Goal: Information Seeking & Learning: Learn about a topic

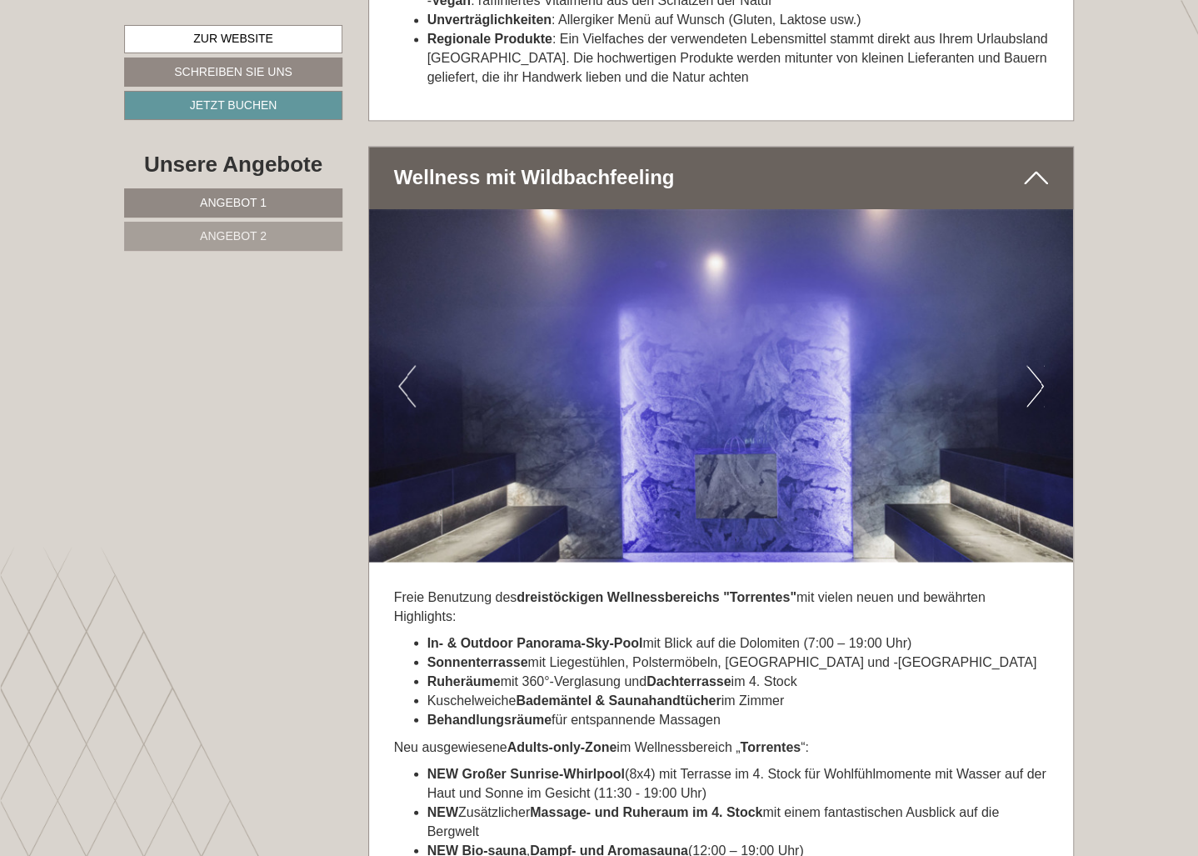
scroll to position [4198, 0]
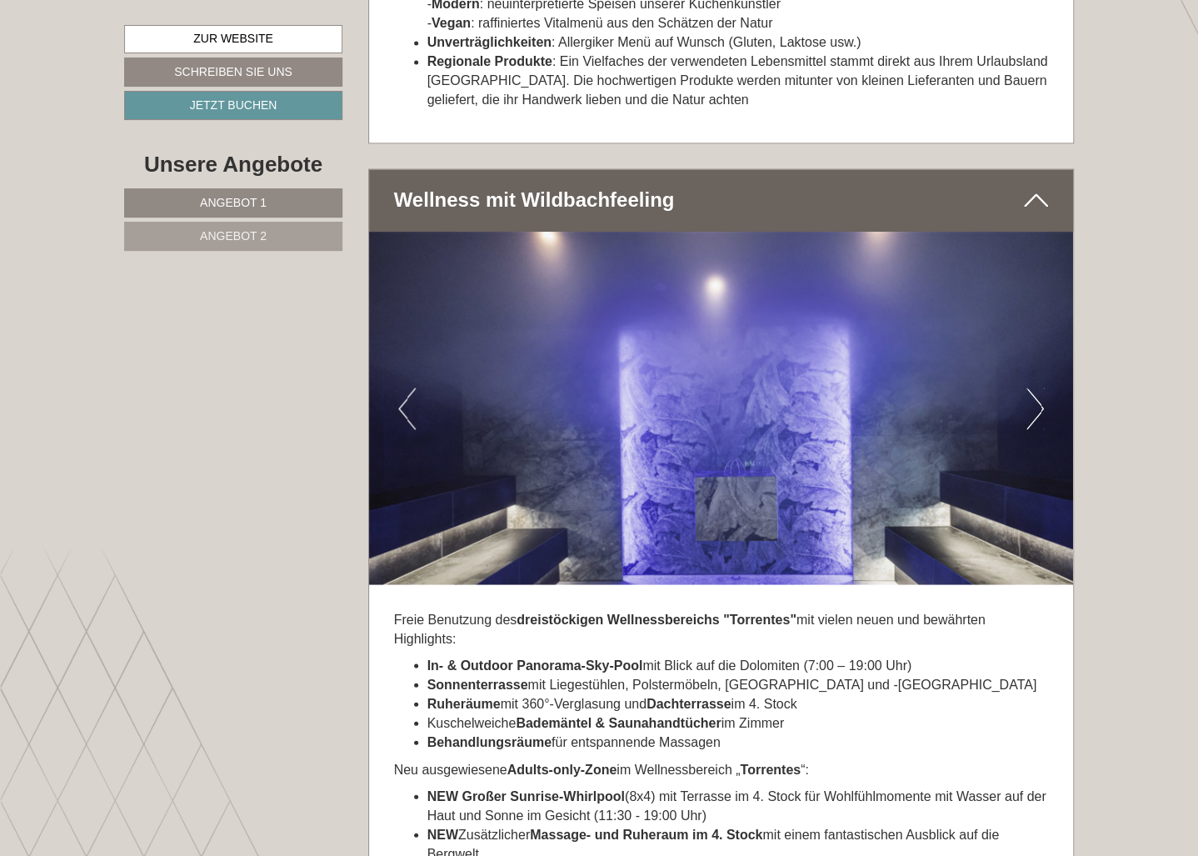
click at [1035, 387] on button "Next" at bounding box center [1034, 408] width 17 height 42
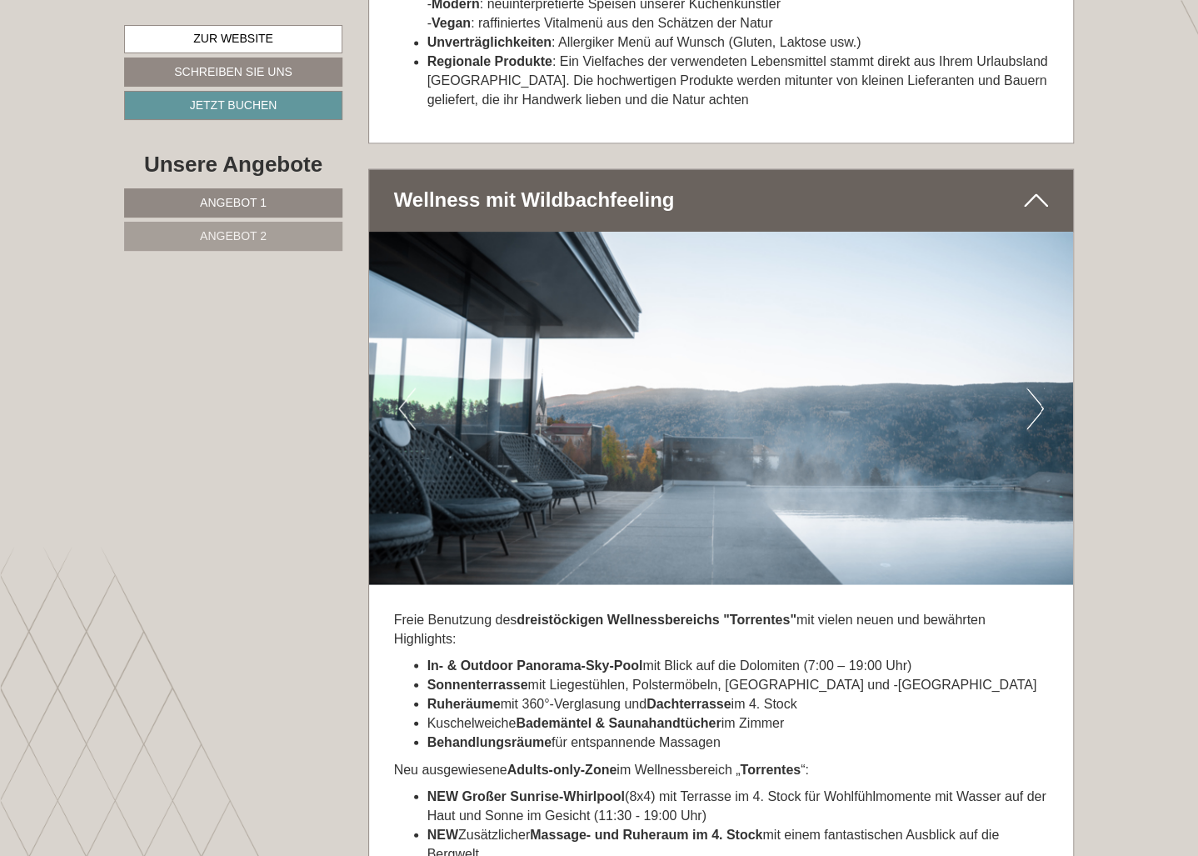
click at [1039, 387] on button "Next" at bounding box center [1034, 408] width 17 height 42
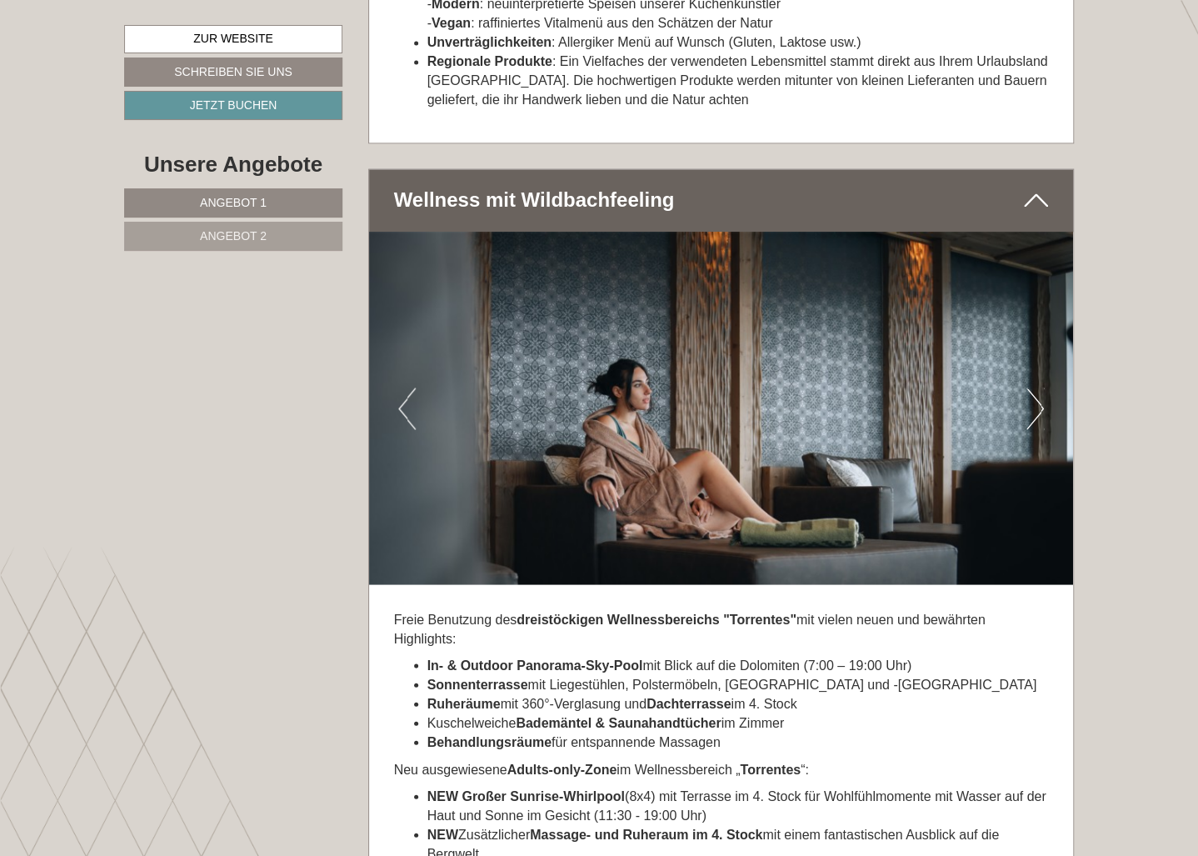
click at [1040, 387] on button "Next" at bounding box center [1034, 408] width 17 height 42
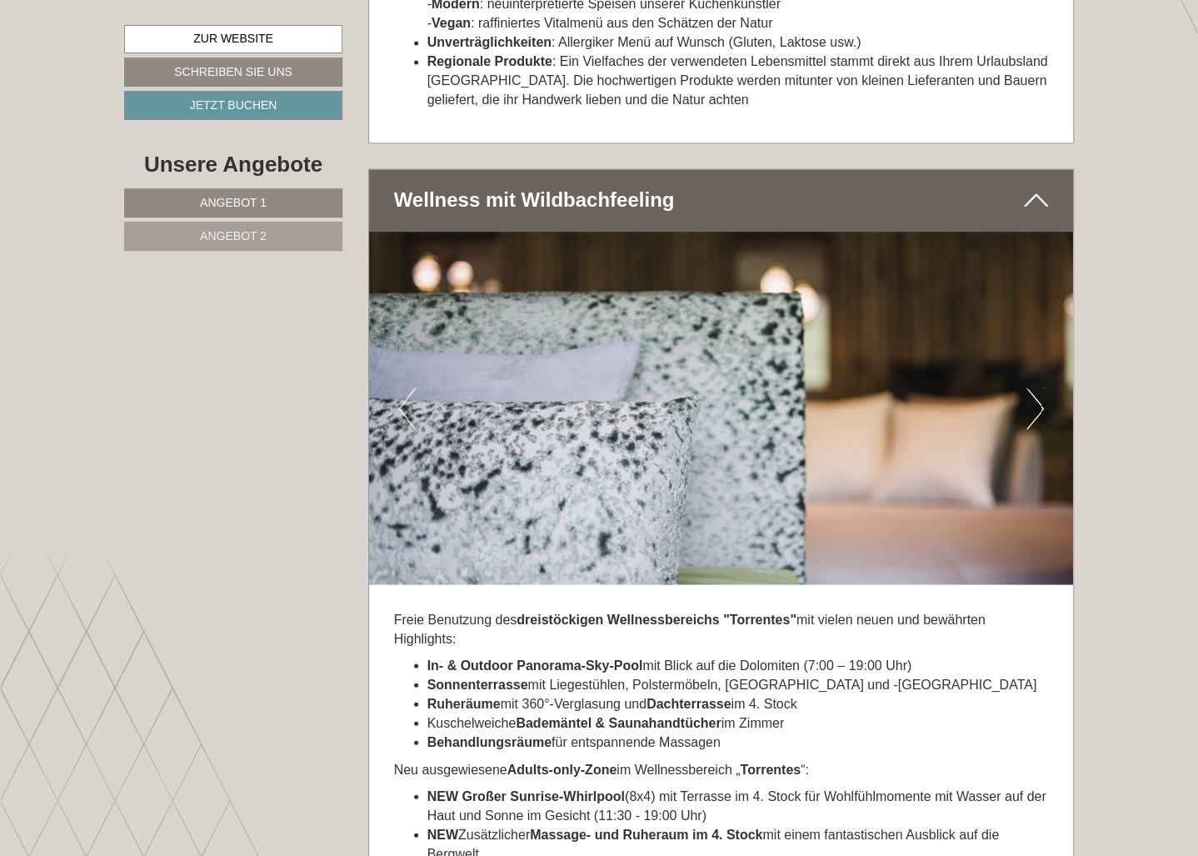
click at [1040, 387] on button "Next" at bounding box center [1034, 408] width 17 height 42
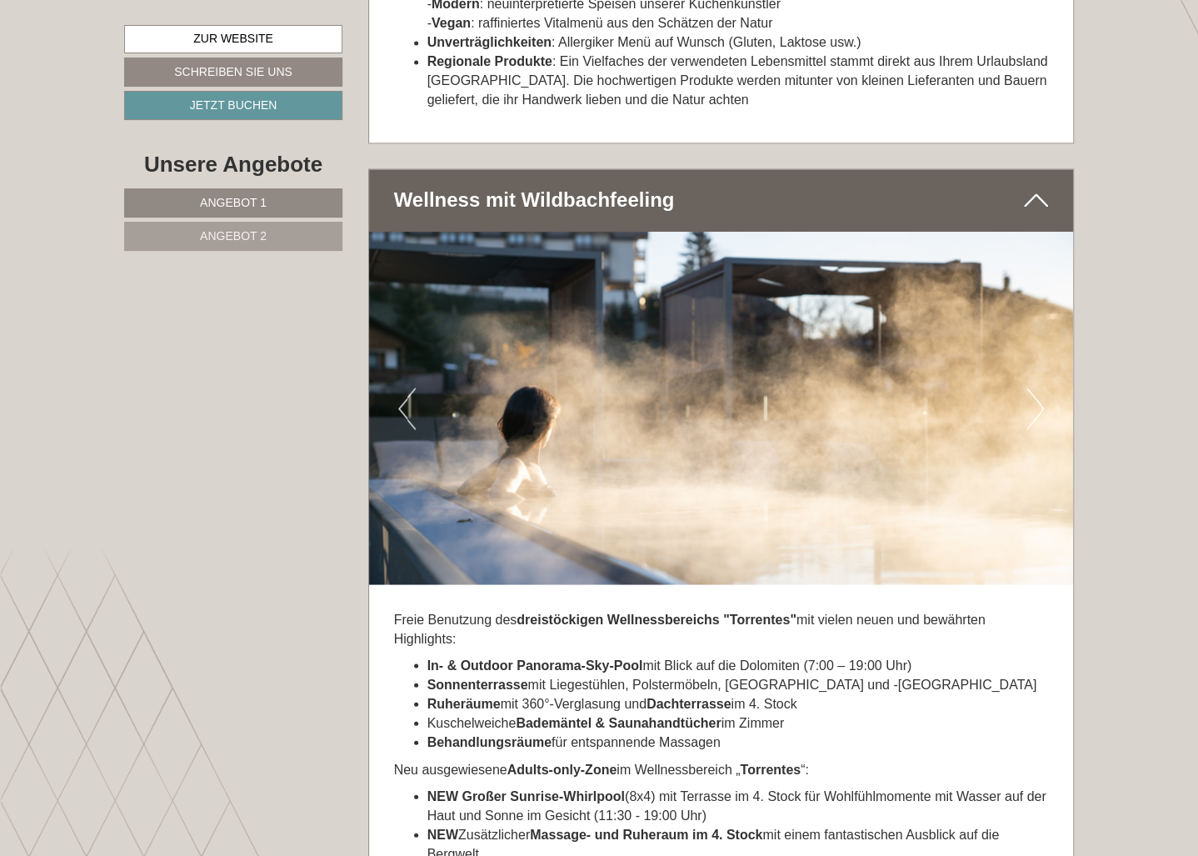
click at [1040, 387] on button "Next" at bounding box center [1034, 408] width 17 height 42
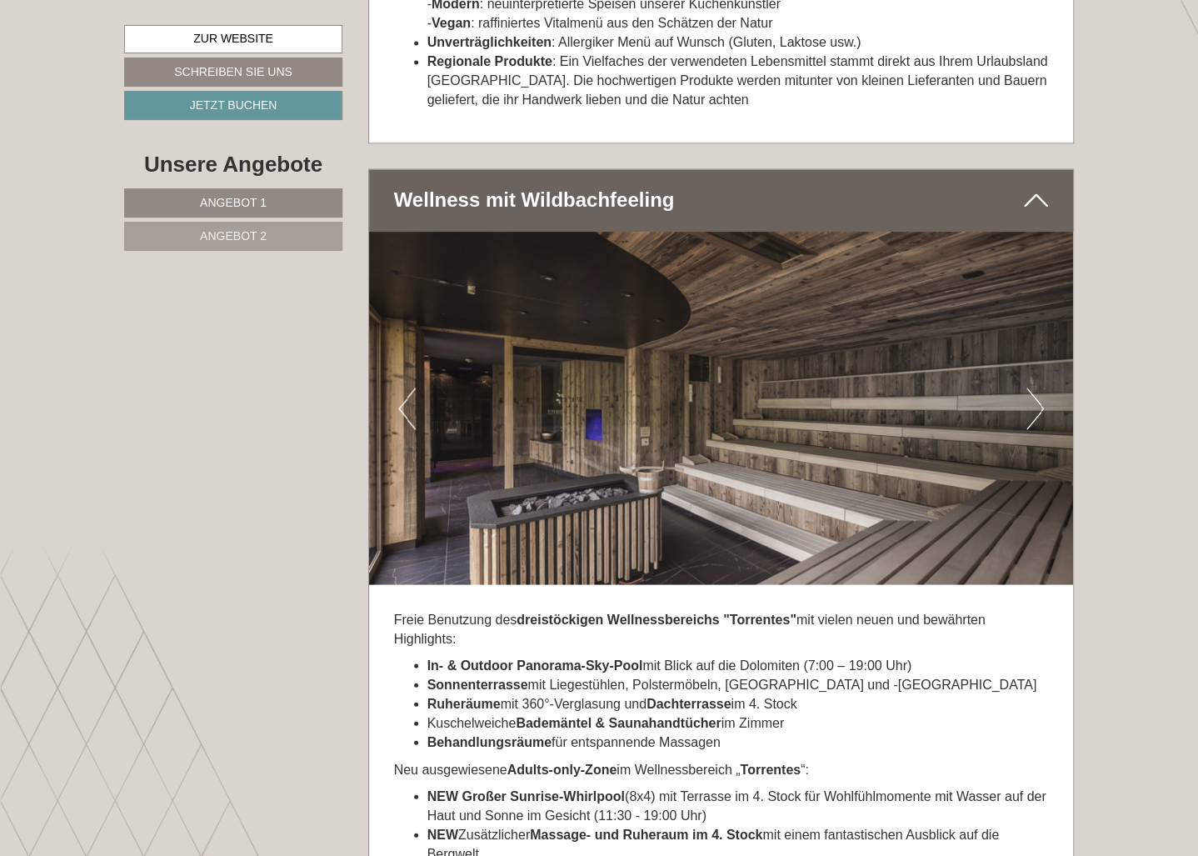
click at [1040, 387] on button "Next" at bounding box center [1034, 408] width 17 height 42
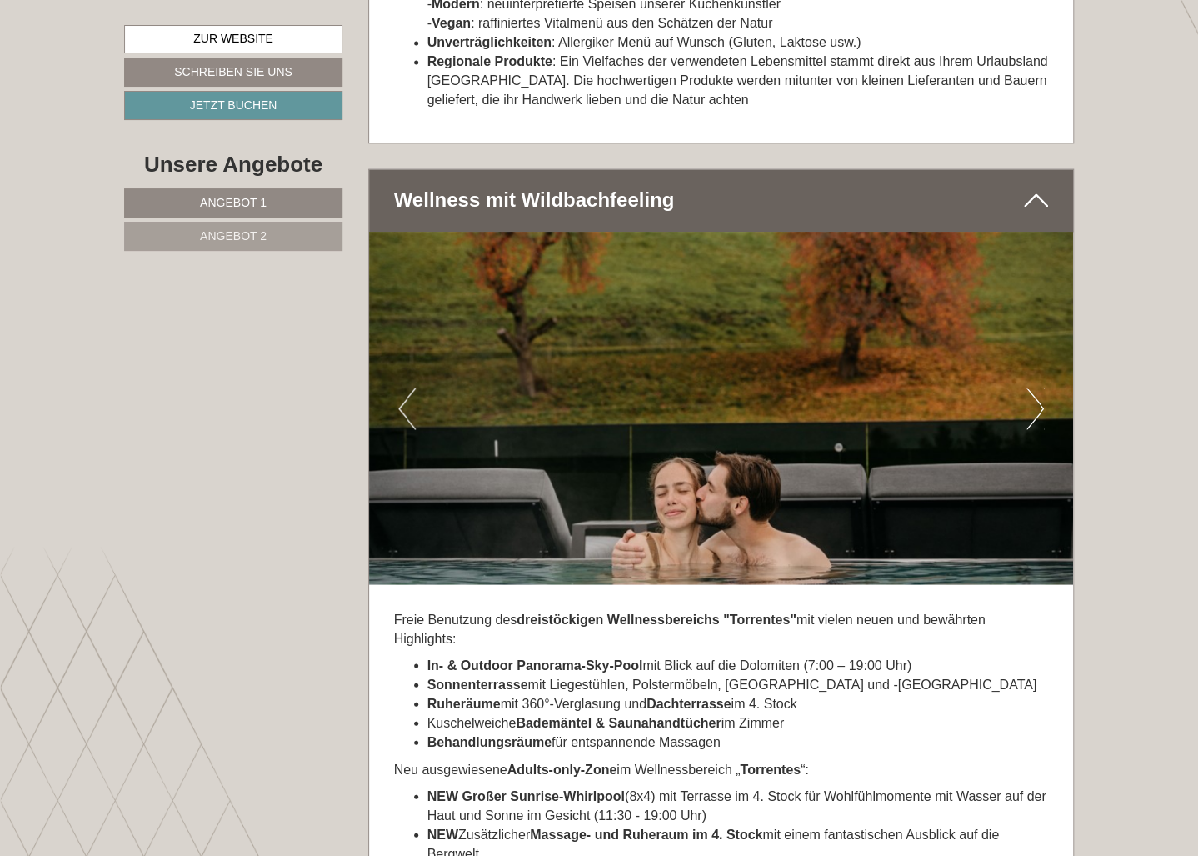
click at [1040, 387] on button "Next" at bounding box center [1034, 408] width 17 height 42
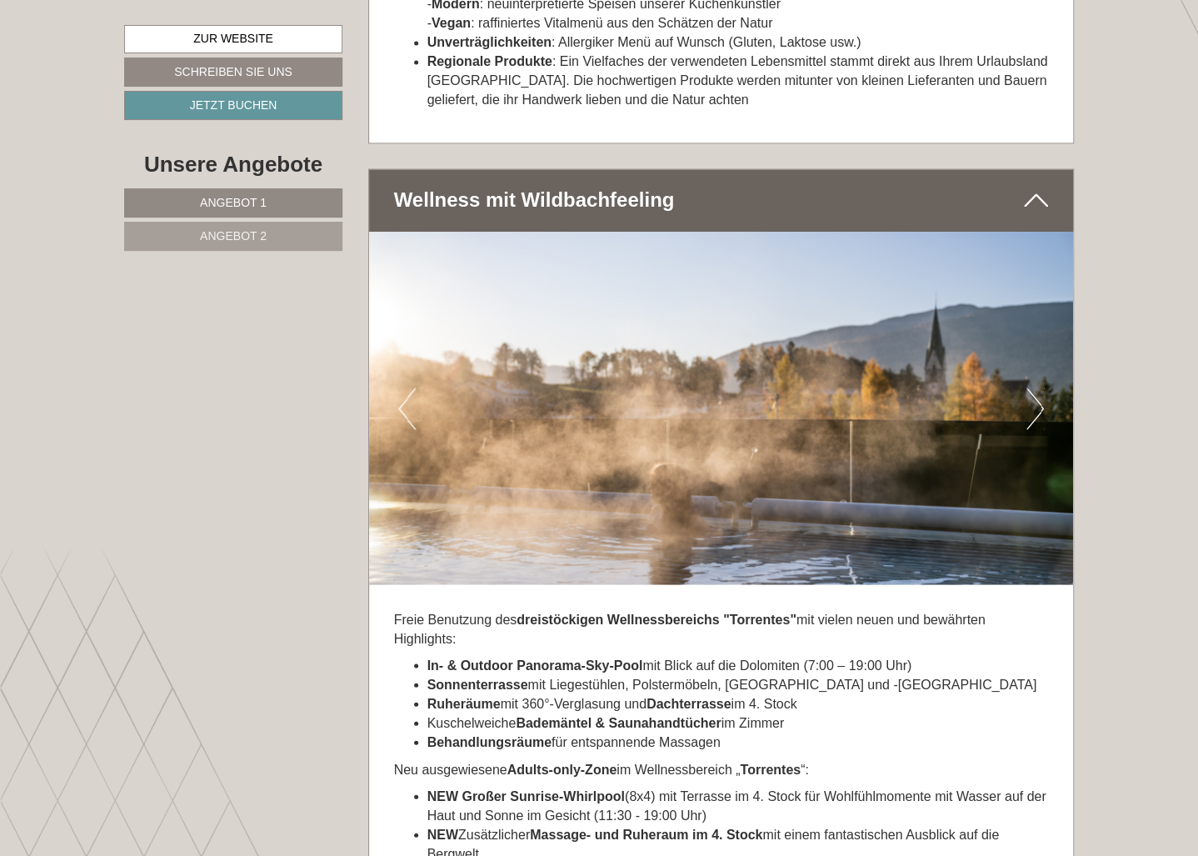
click at [1040, 387] on button "Next" at bounding box center [1034, 408] width 17 height 42
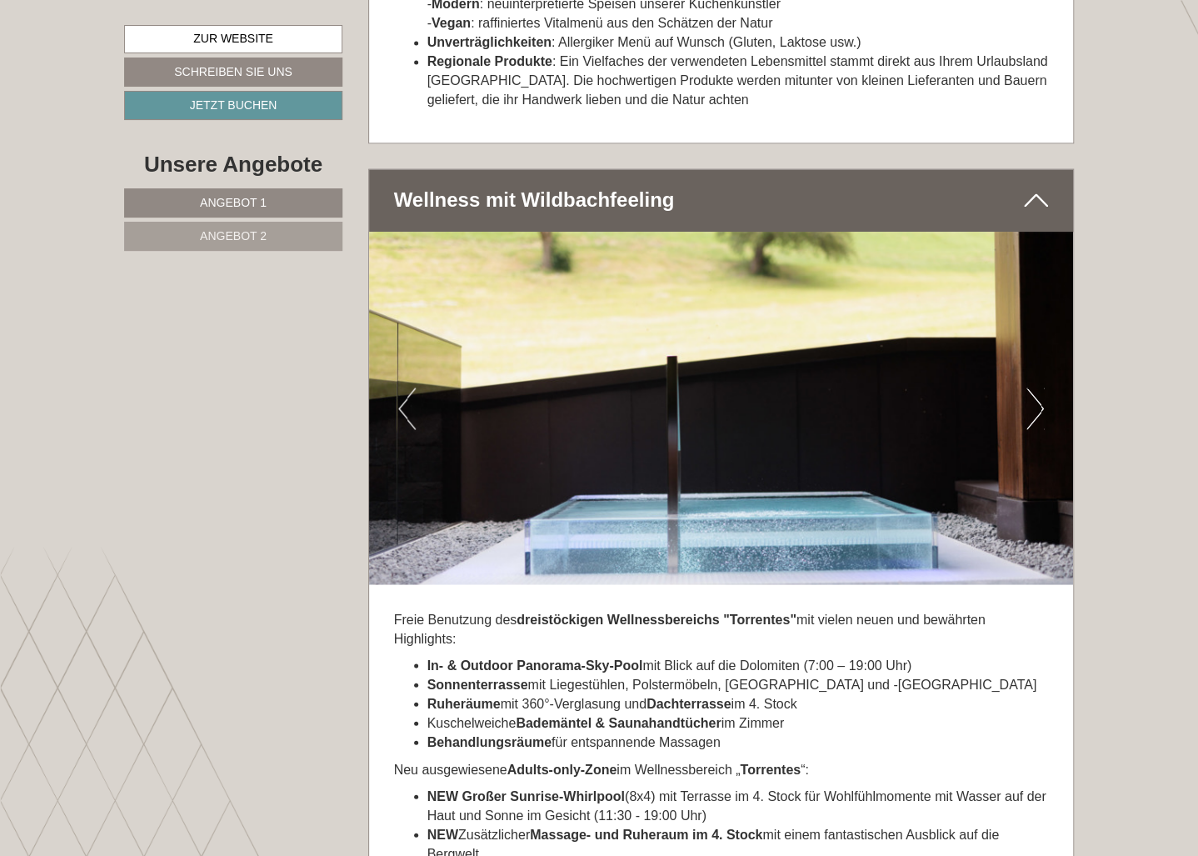
click at [1040, 387] on button "Next" at bounding box center [1034, 408] width 17 height 42
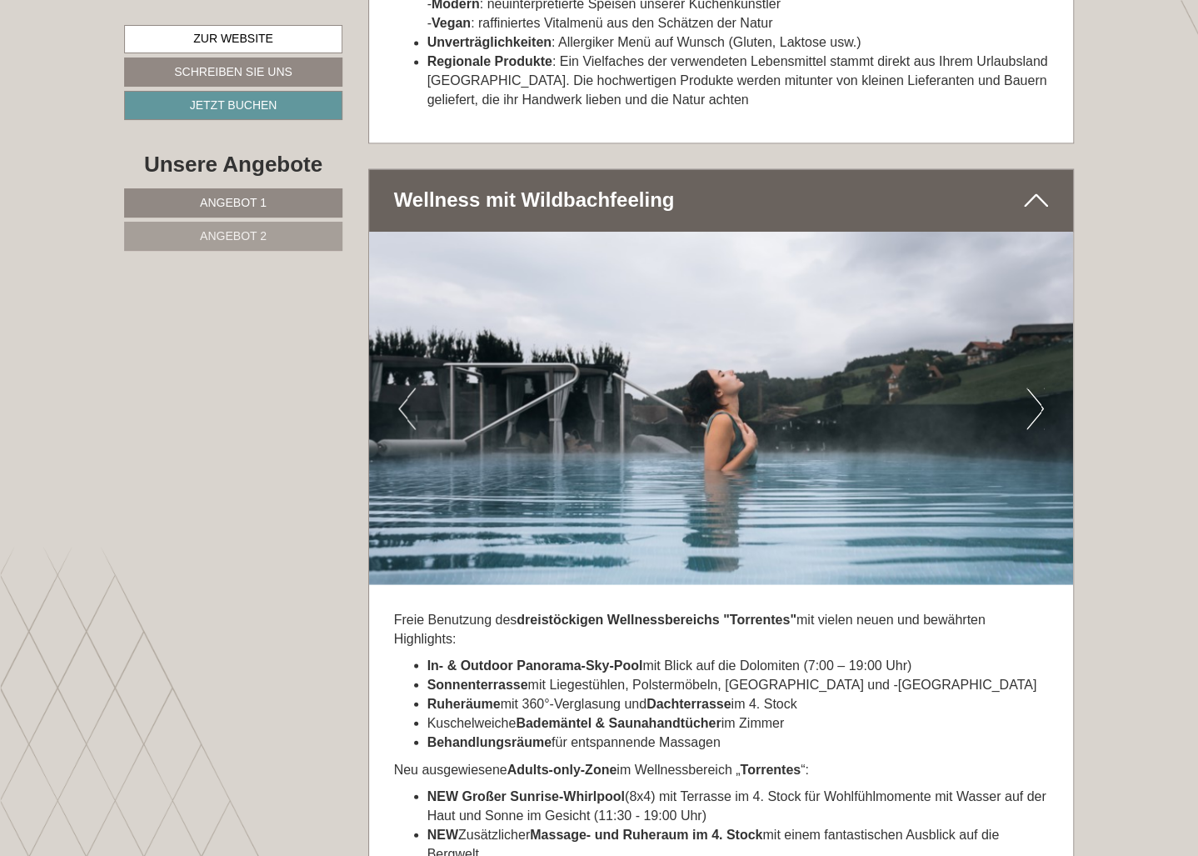
click at [1040, 387] on button "Next" at bounding box center [1034, 408] width 17 height 42
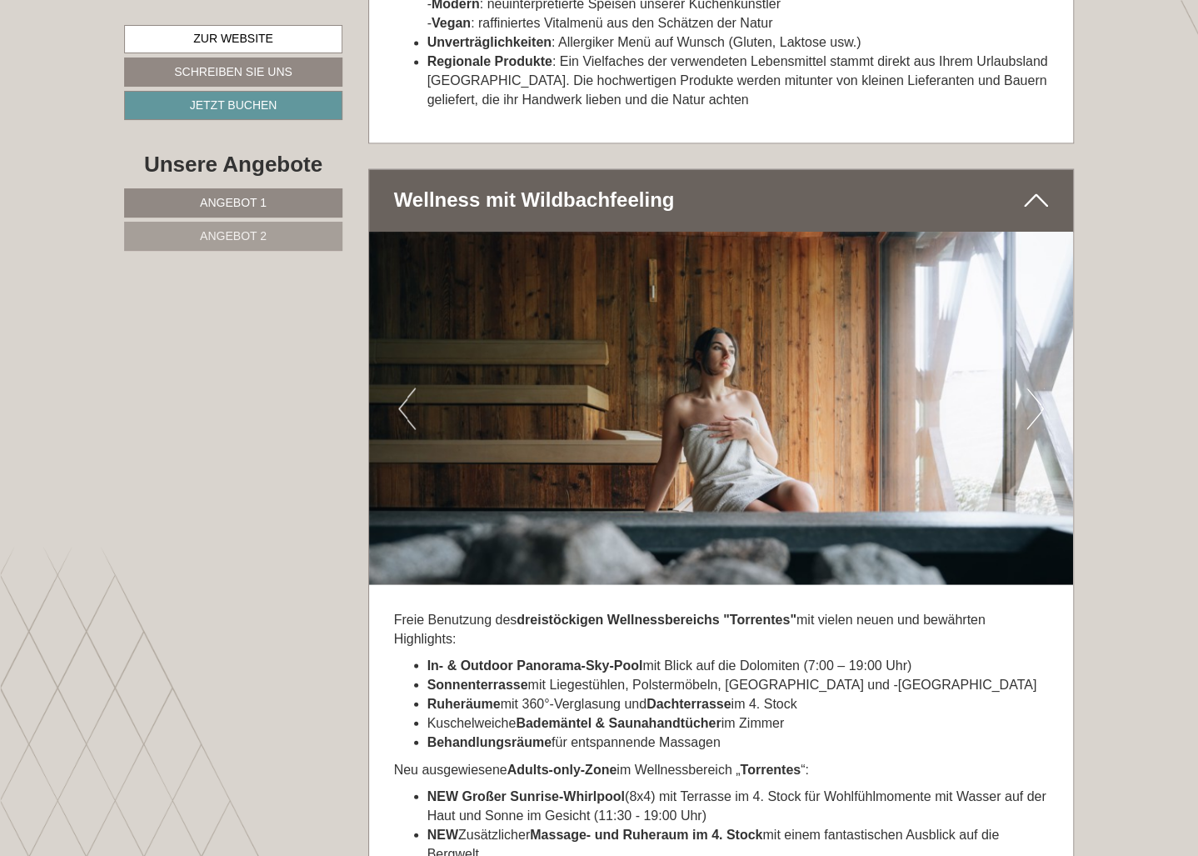
click at [1040, 387] on button "Next" at bounding box center [1034, 408] width 17 height 42
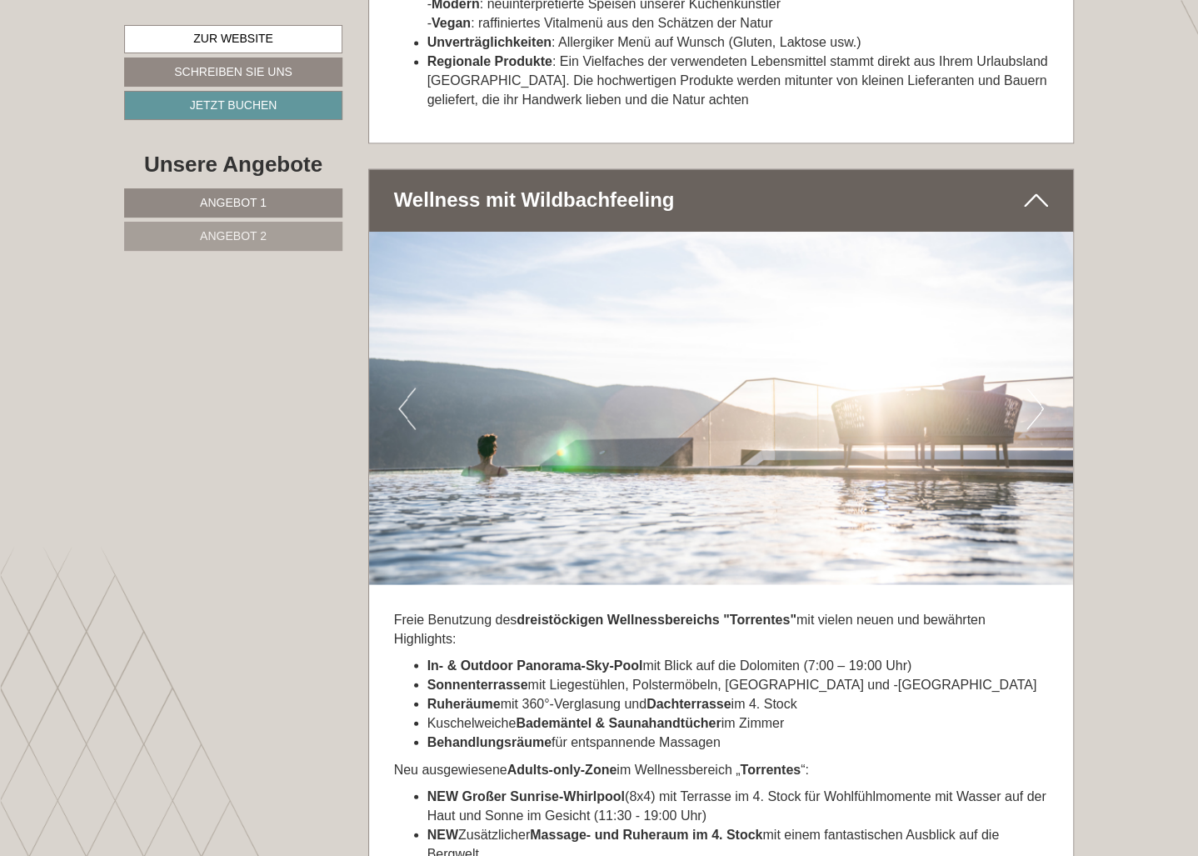
click at [1040, 387] on button "Next" at bounding box center [1034, 408] width 17 height 42
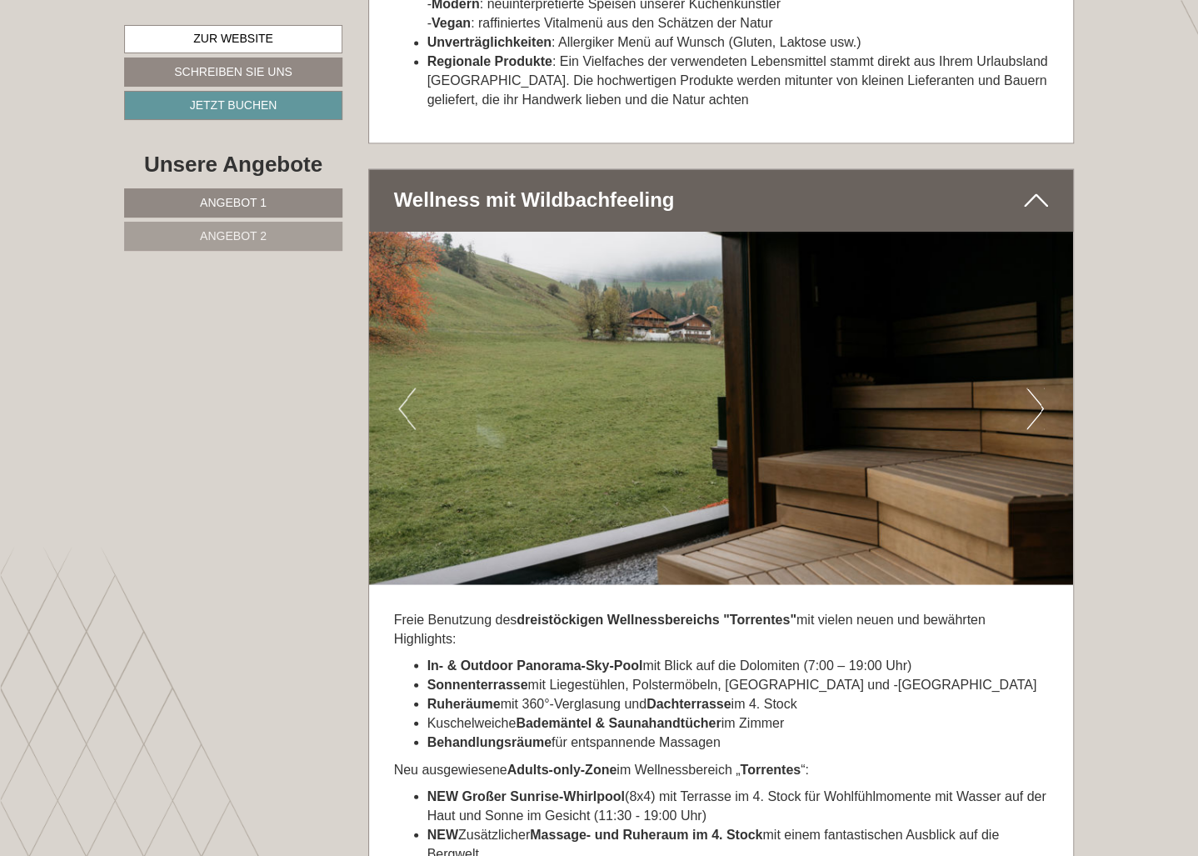
click at [1040, 387] on button "Next" at bounding box center [1034, 408] width 17 height 42
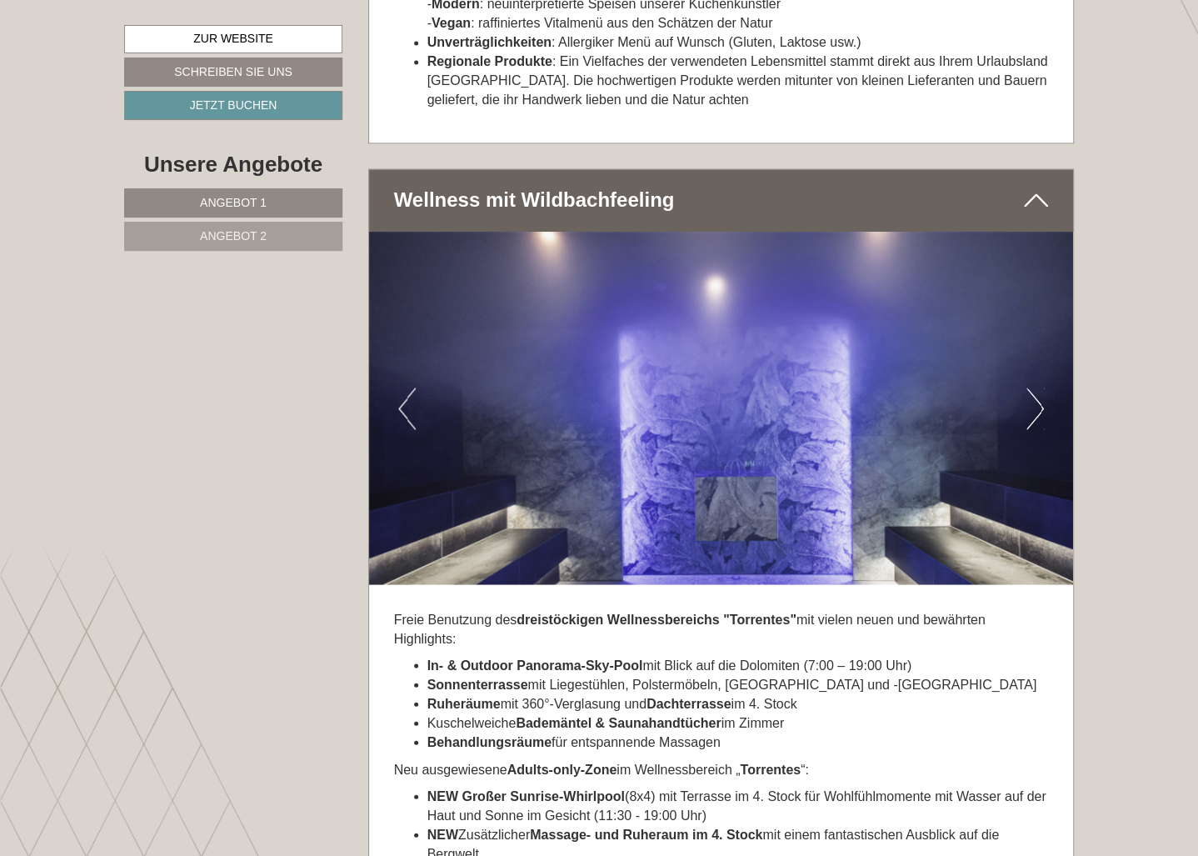
click at [1040, 387] on button "Next" at bounding box center [1034, 408] width 17 height 42
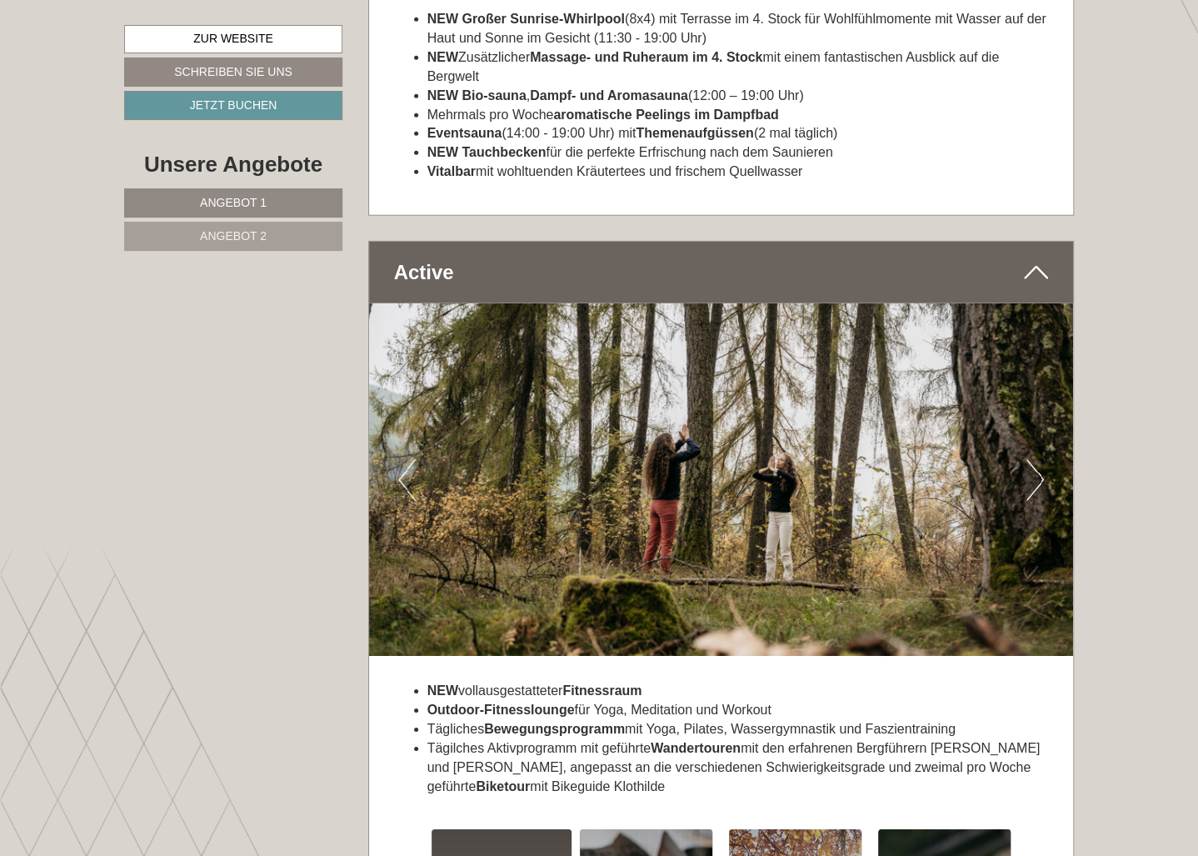
scroll to position [4998, 0]
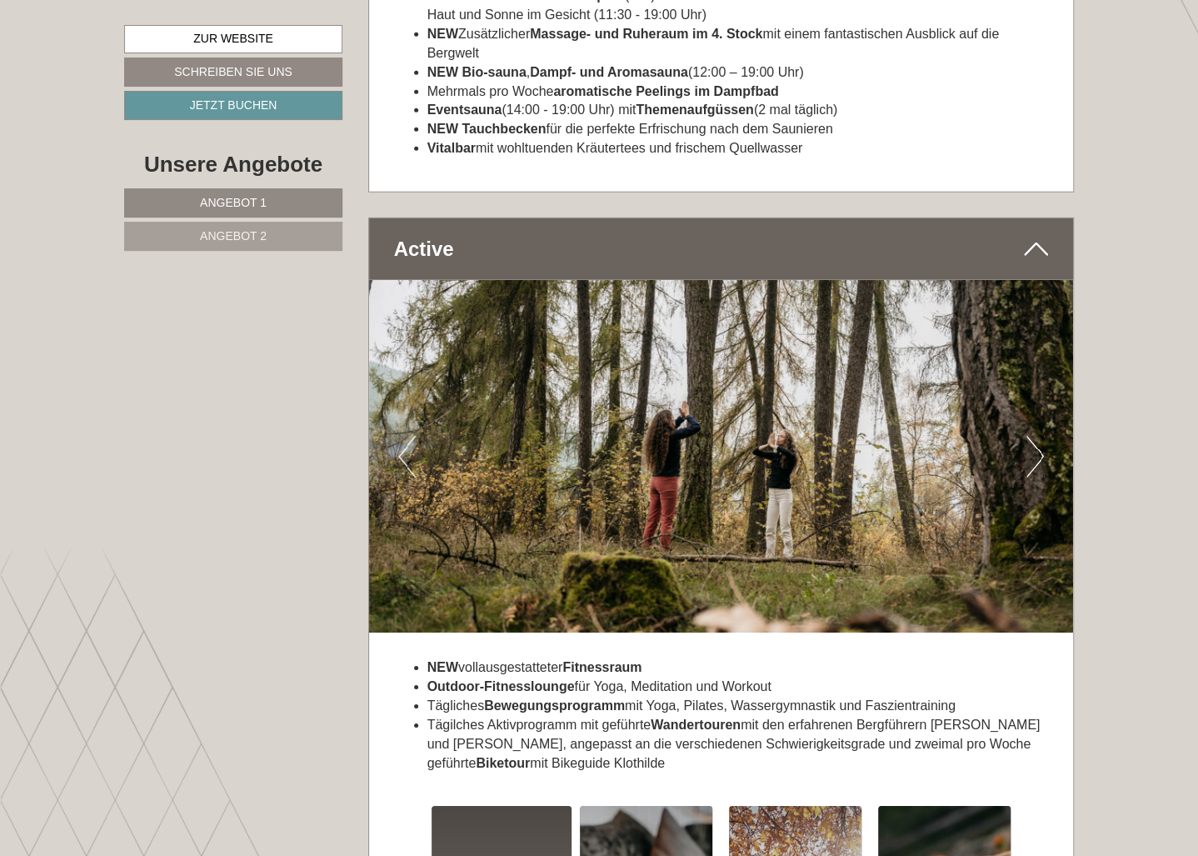
click at [1043, 436] on button "Next" at bounding box center [1034, 457] width 17 height 42
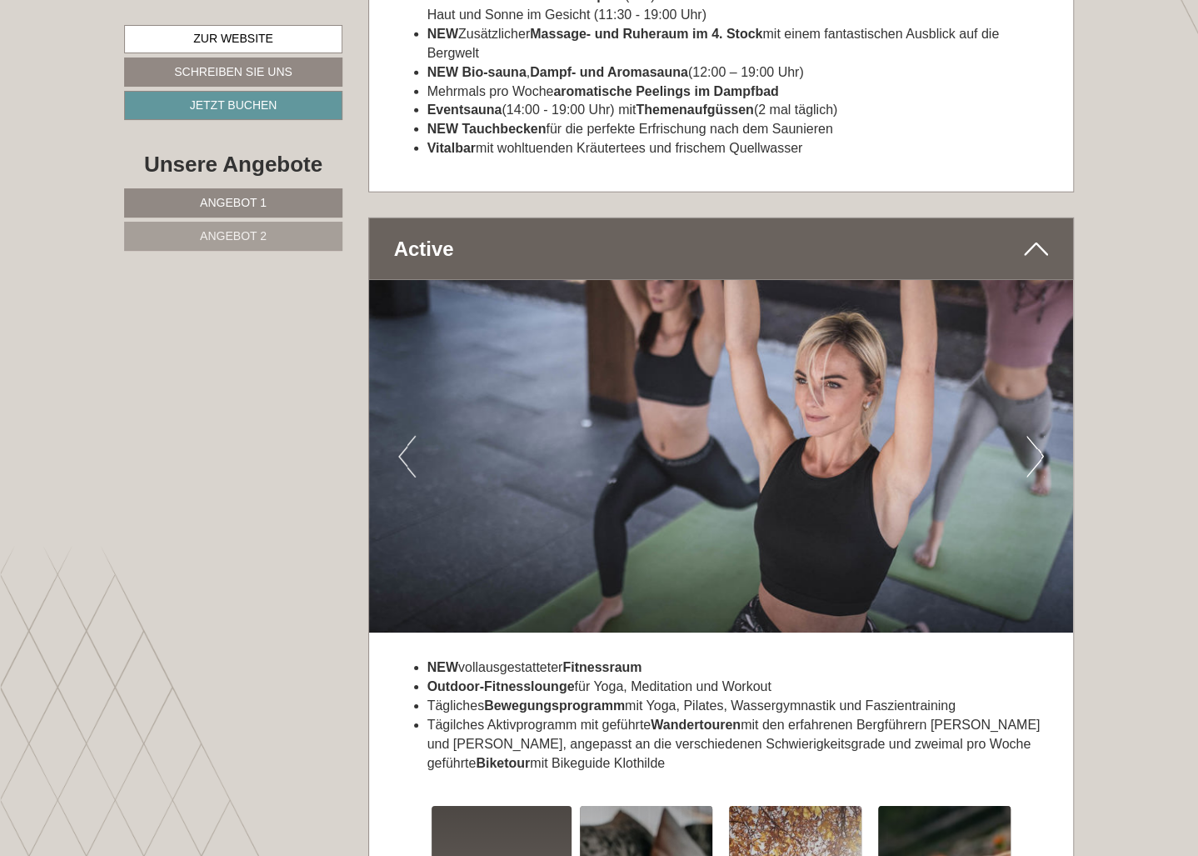
click at [1043, 436] on button "Next" at bounding box center [1034, 457] width 17 height 42
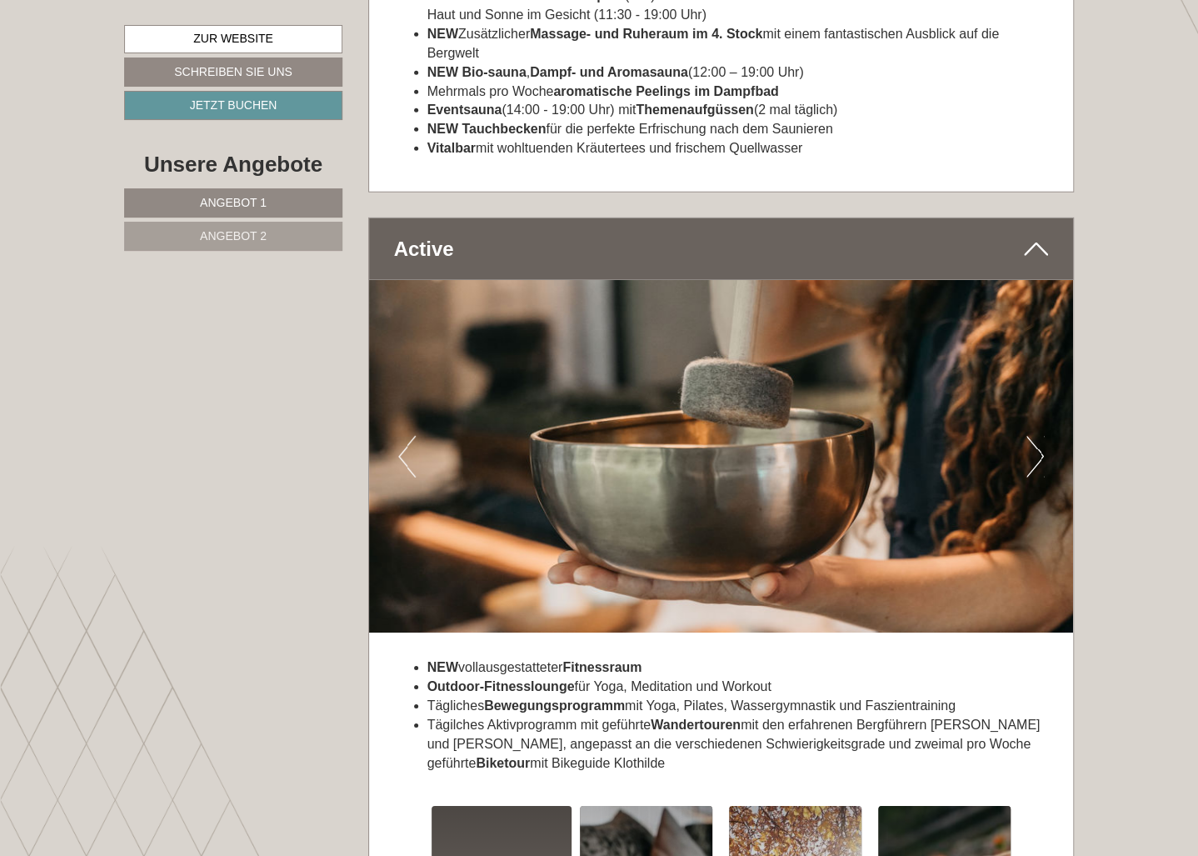
click at [1043, 436] on button "Next" at bounding box center [1034, 457] width 17 height 42
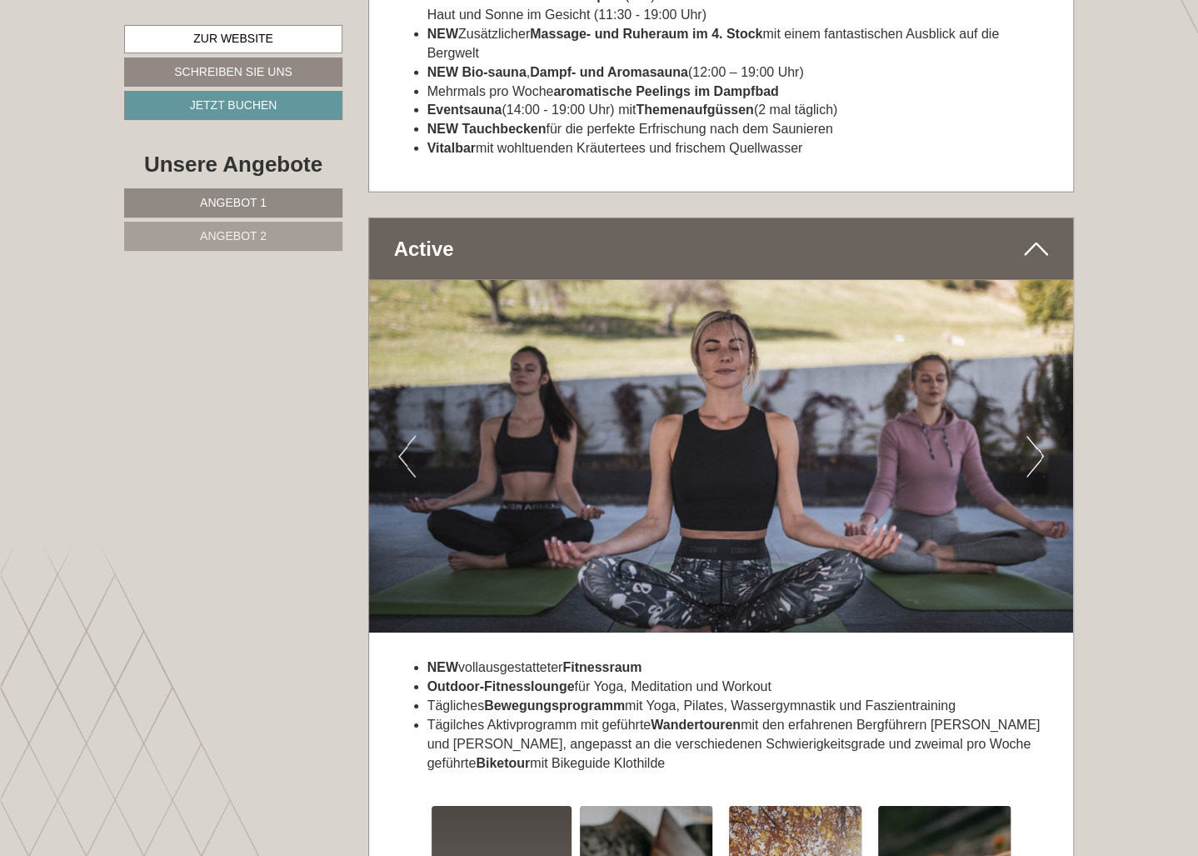
click at [1043, 436] on button "Next" at bounding box center [1034, 457] width 17 height 42
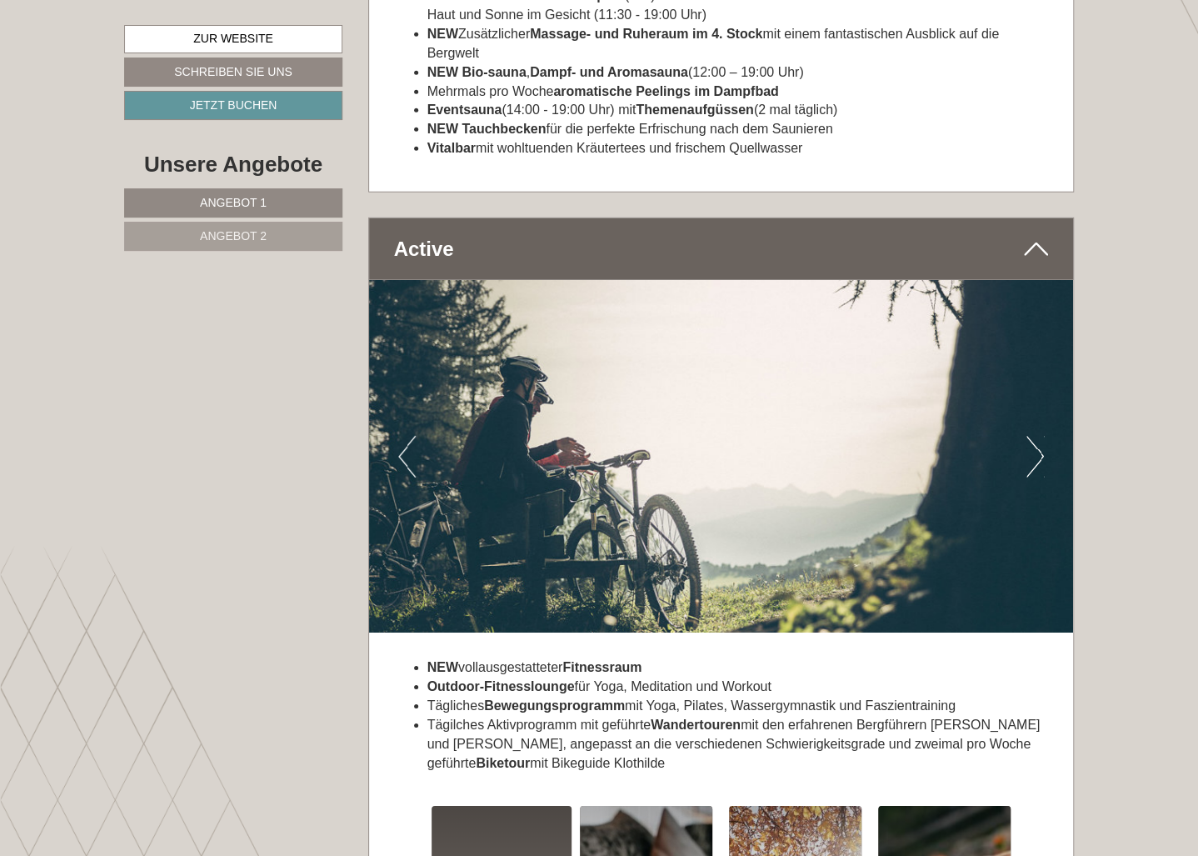
click at [1043, 436] on button "Next" at bounding box center [1034, 457] width 17 height 42
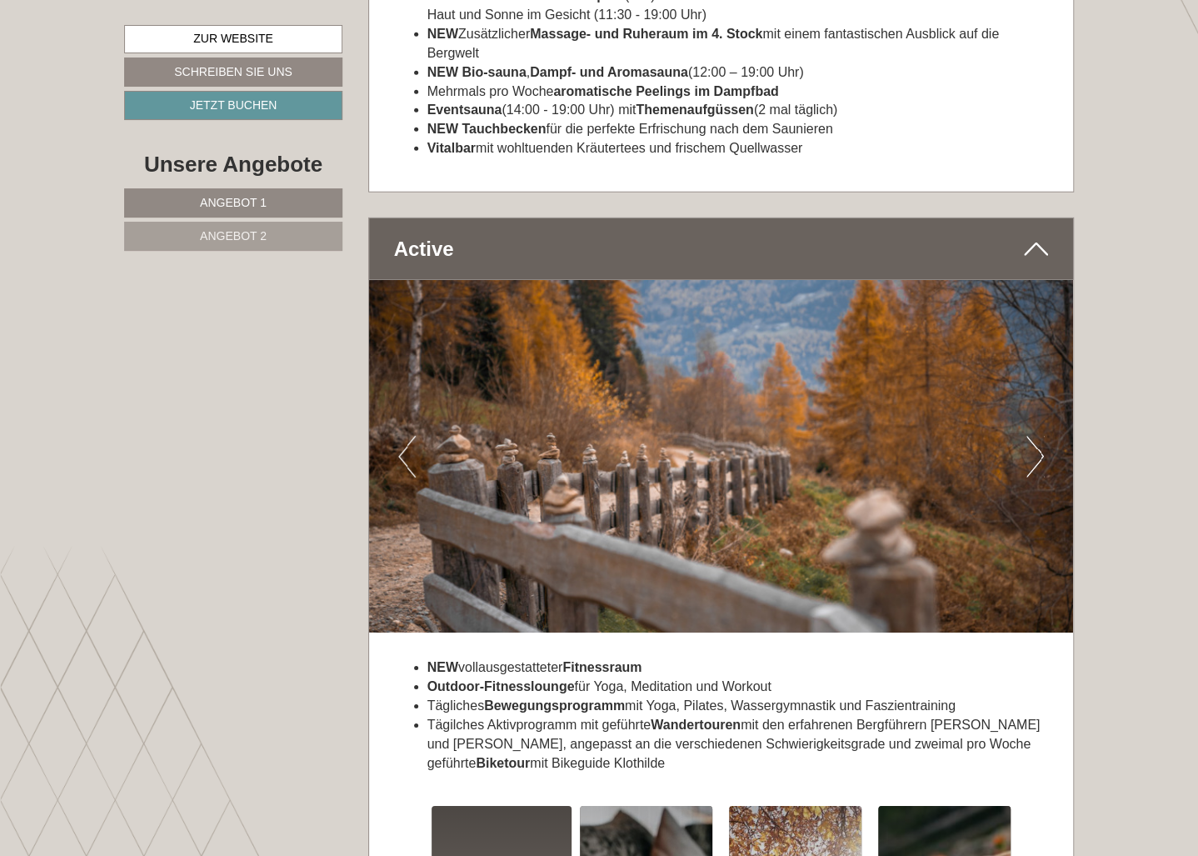
click at [1043, 436] on button "Next" at bounding box center [1034, 457] width 17 height 42
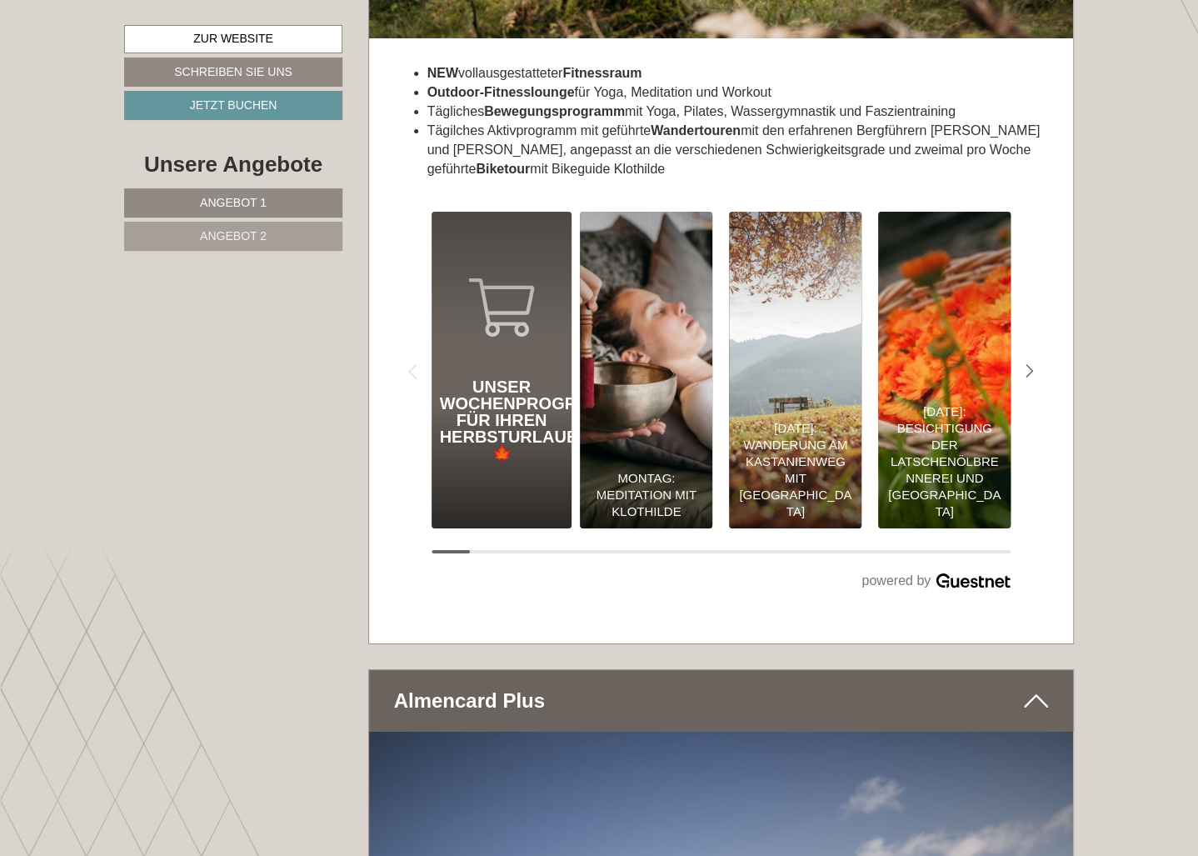
scroll to position [5598, 0]
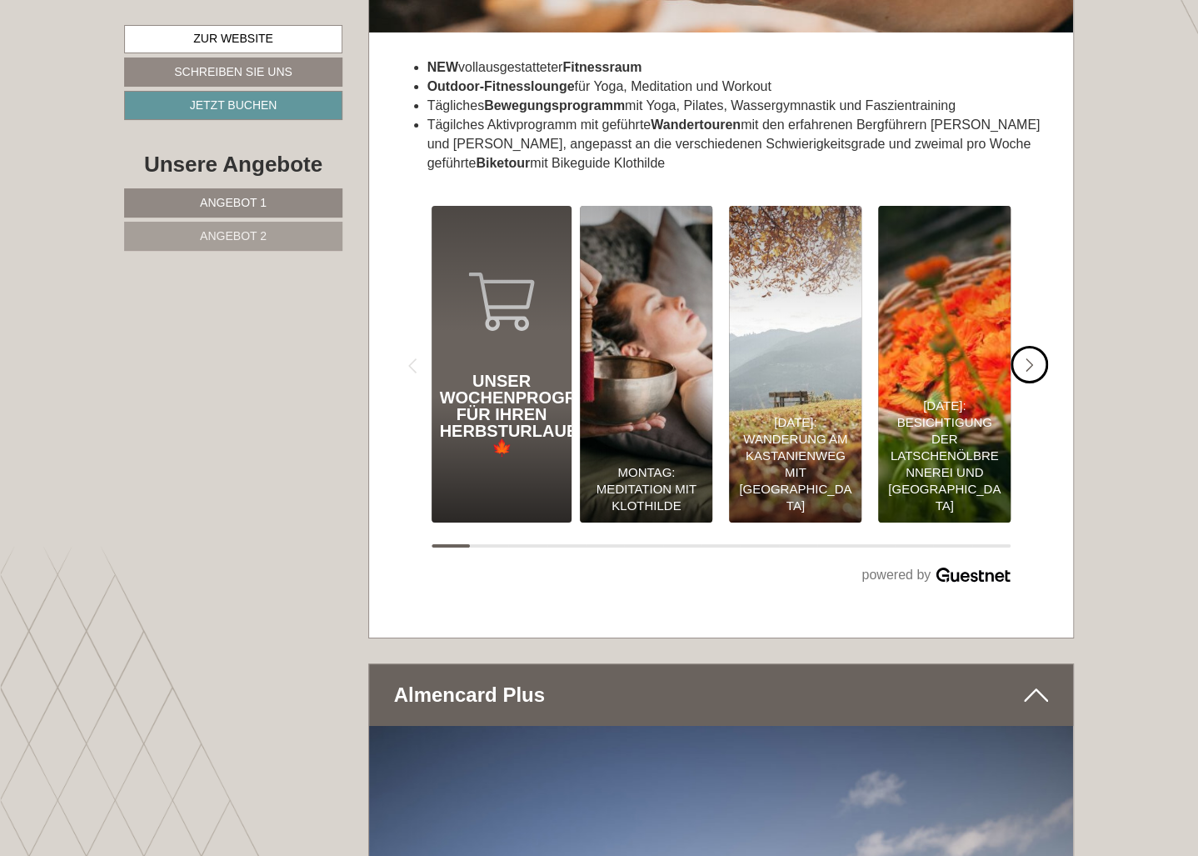
click at [1028, 358] on icon "Next slide" at bounding box center [1029, 365] width 8 height 15
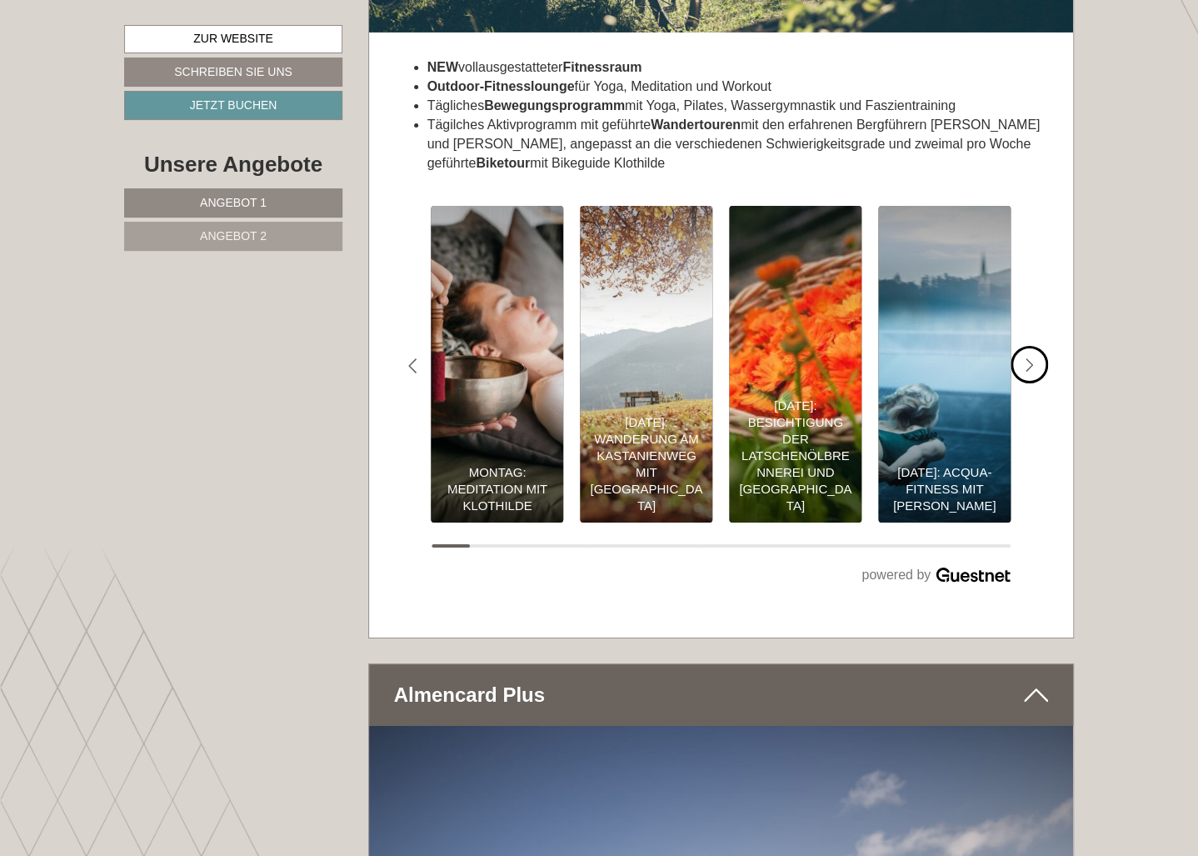
click at [1030, 358] on icon "#gn-shop-3 .a-arrow { fill:#4a8f1b; }" at bounding box center [1029, 365] width 8 height 15
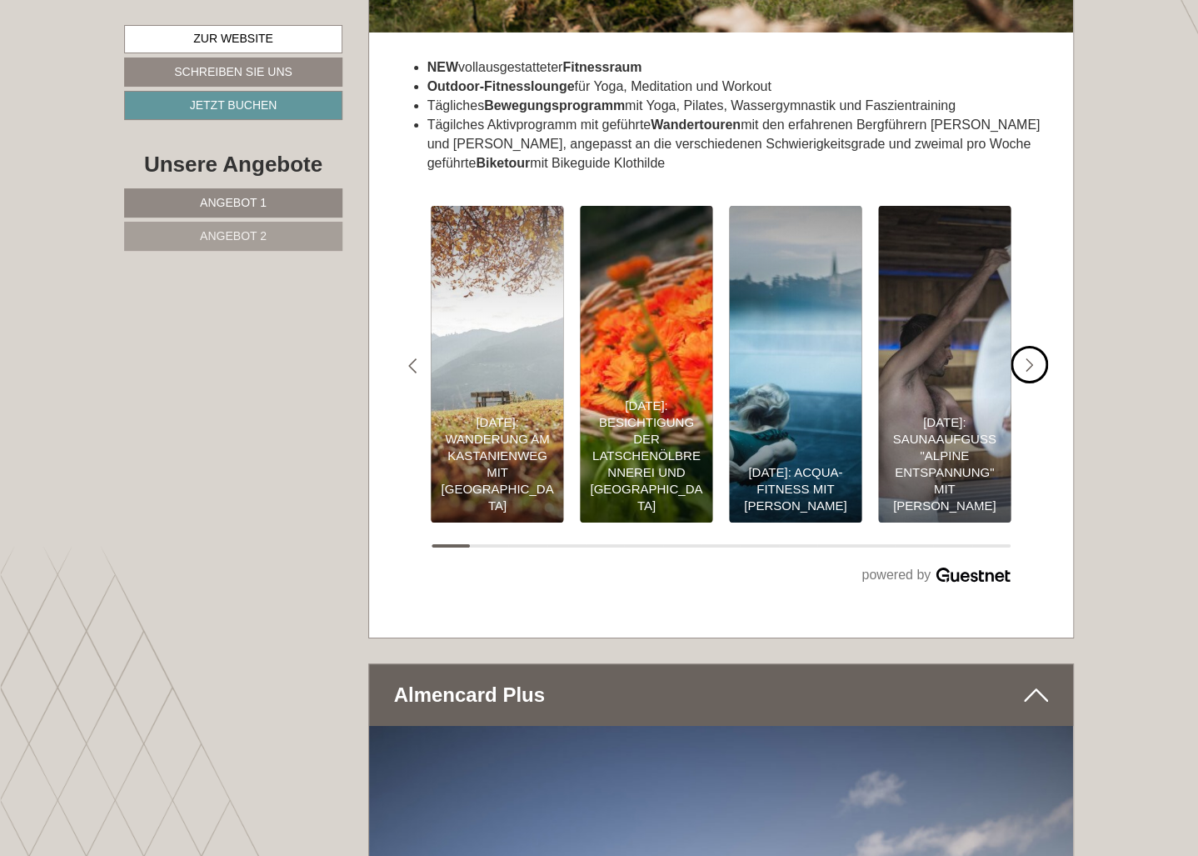
click at [1035, 347] on div "#gn-shop-3 .a-arrow { fill:#4a8f1b; }" at bounding box center [1028, 364] width 37 height 37
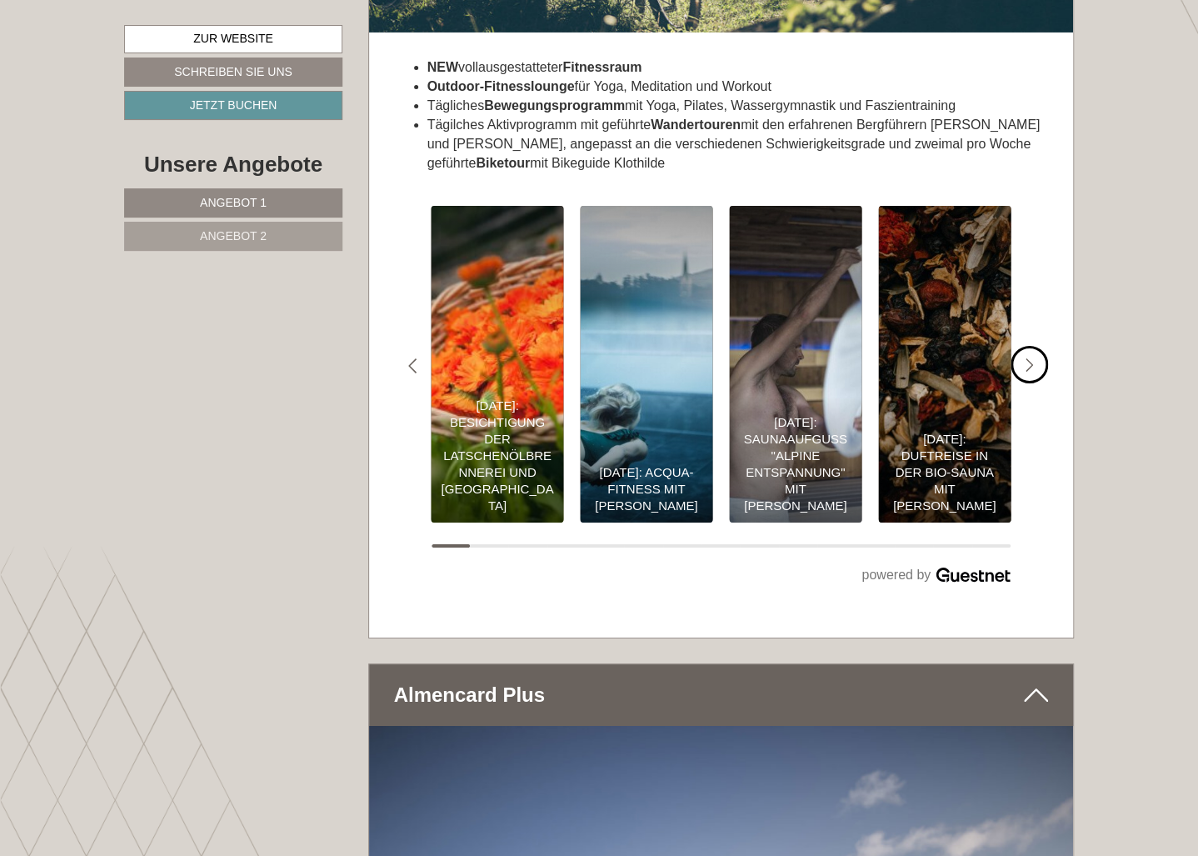
click at [1026, 358] on icon "#gn-shop-3 .a-arrow { fill:#4a8f1b; }" at bounding box center [1029, 365] width 8 height 15
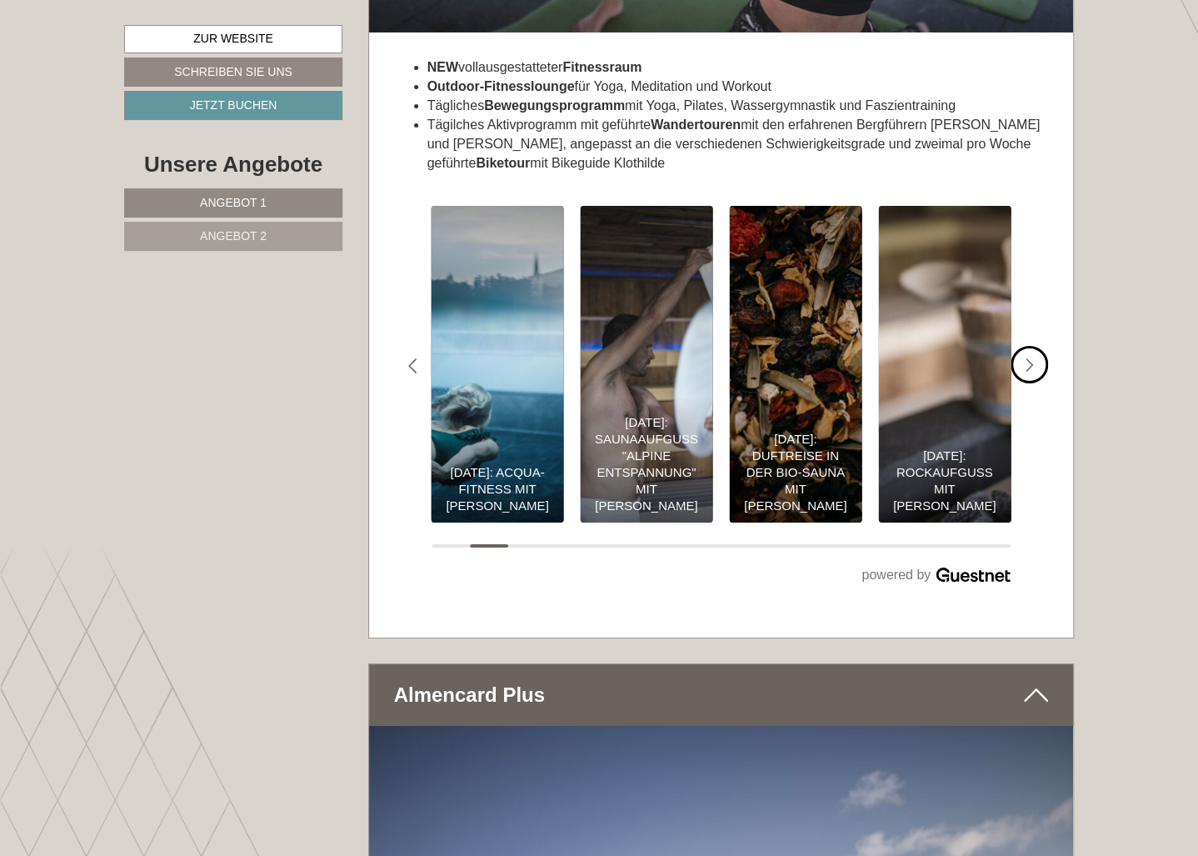
click at [1026, 358] on icon "#gn-shop-3 .a-arrow { fill:#4a8f1b; }" at bounding box center [1029, 365] width 8 height 15
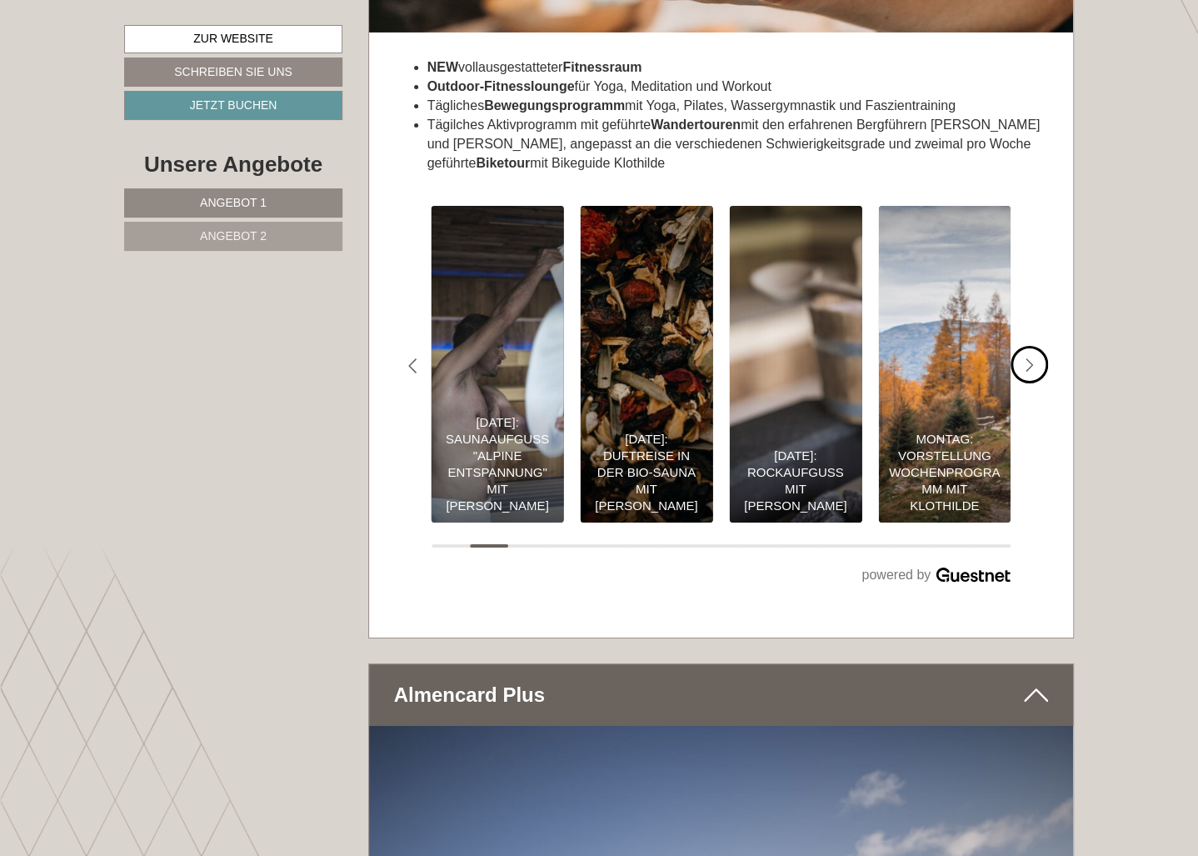
click at [1026, 358] on icon "#gn-shop-3 .a-arrow { fill:#4a8f1b; }" at bounding box center [1029, 365] width 8 height 15
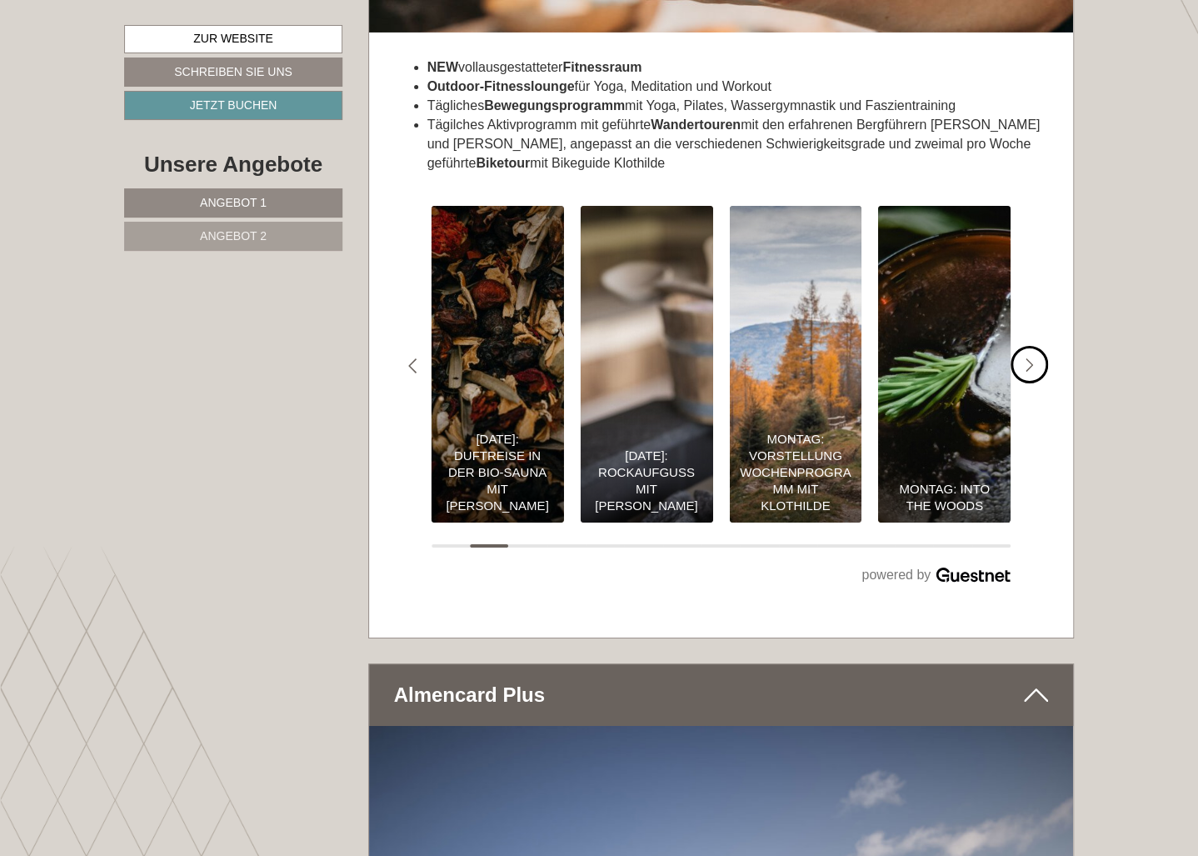
click at [1026, 358] on icon "#gn-shop-3 .a-arrow { fill:#4a8f1b; }" at bounding box center [1029, 365] width 8 height 15
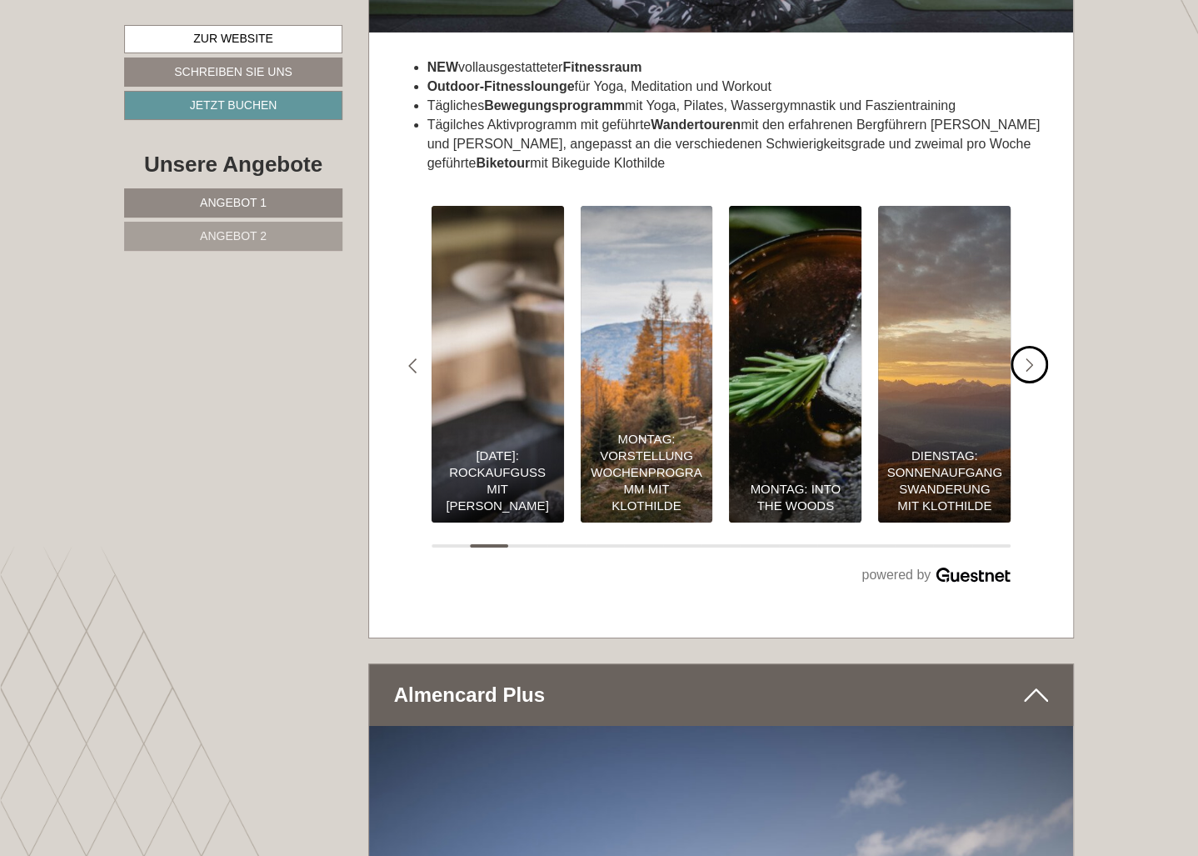
click at [1026, 358] on icon "#gn-shop-3 .a-arrow { fill:#4a8f1b; }" at bounding box center [1029, 365] width 8 height 15
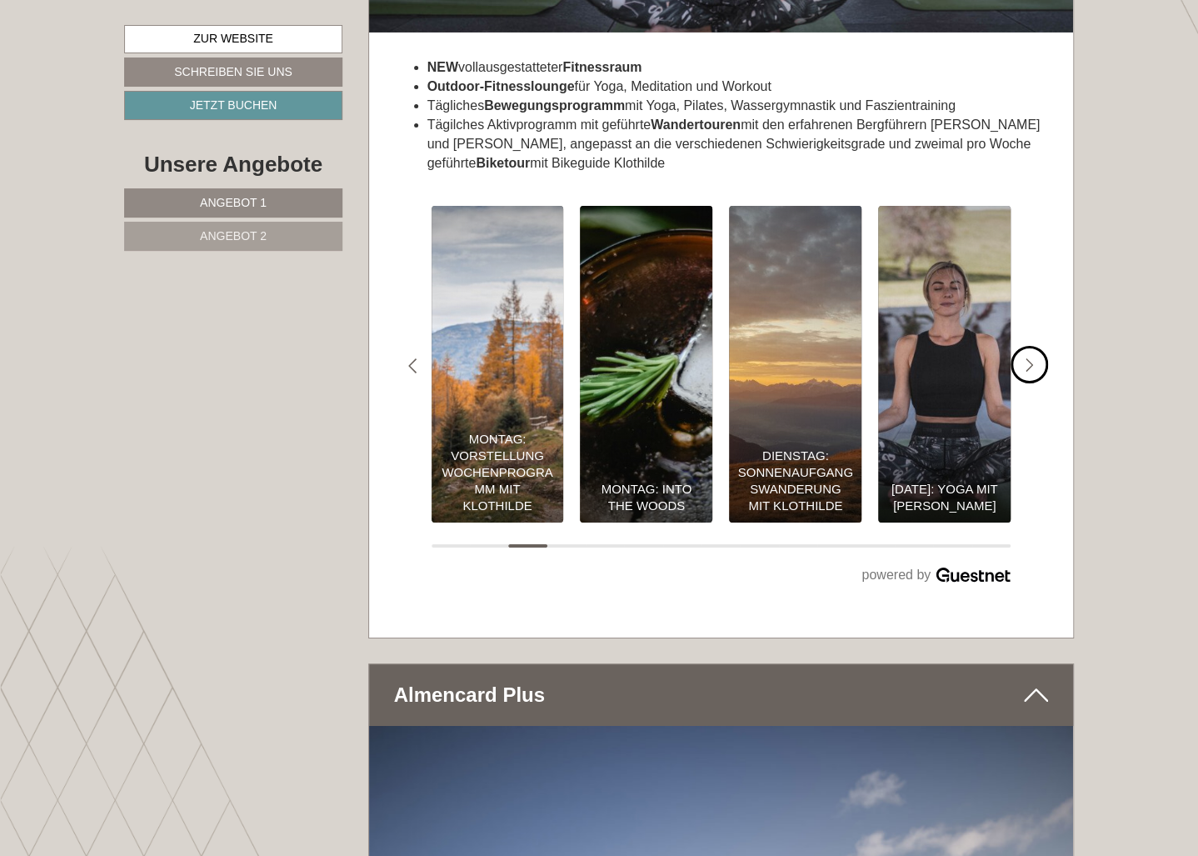
click at [1026, 358] on icon "#gn-shop-3 .a-arrow { fill:#4a8f1b; }" at bounding box center [1029, 365] width 8 height 15
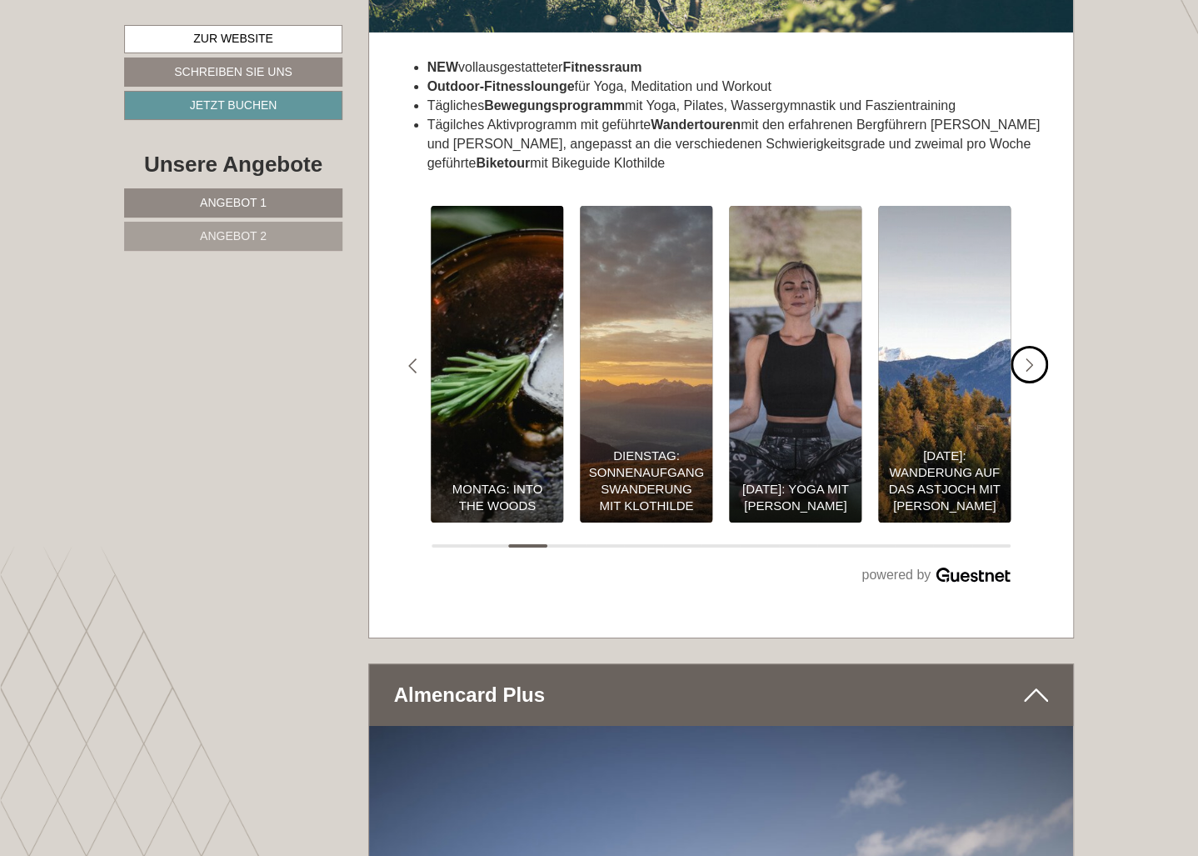
click at [1026, 358] on icon "#gn-shop-3 .a-arrow { fill:#4a8f1b; }" at bounding box center [1029, 365] width 8 height 15
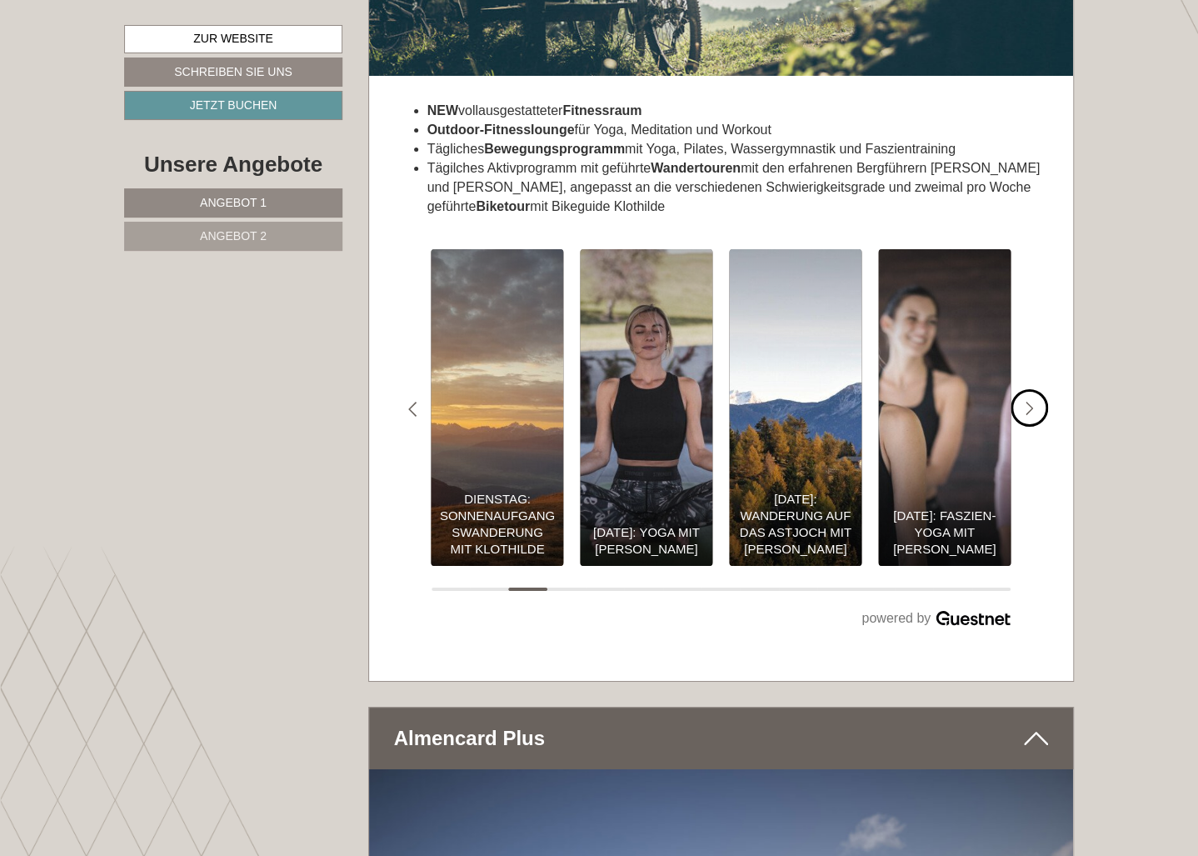
scroll to position [5531, 0]
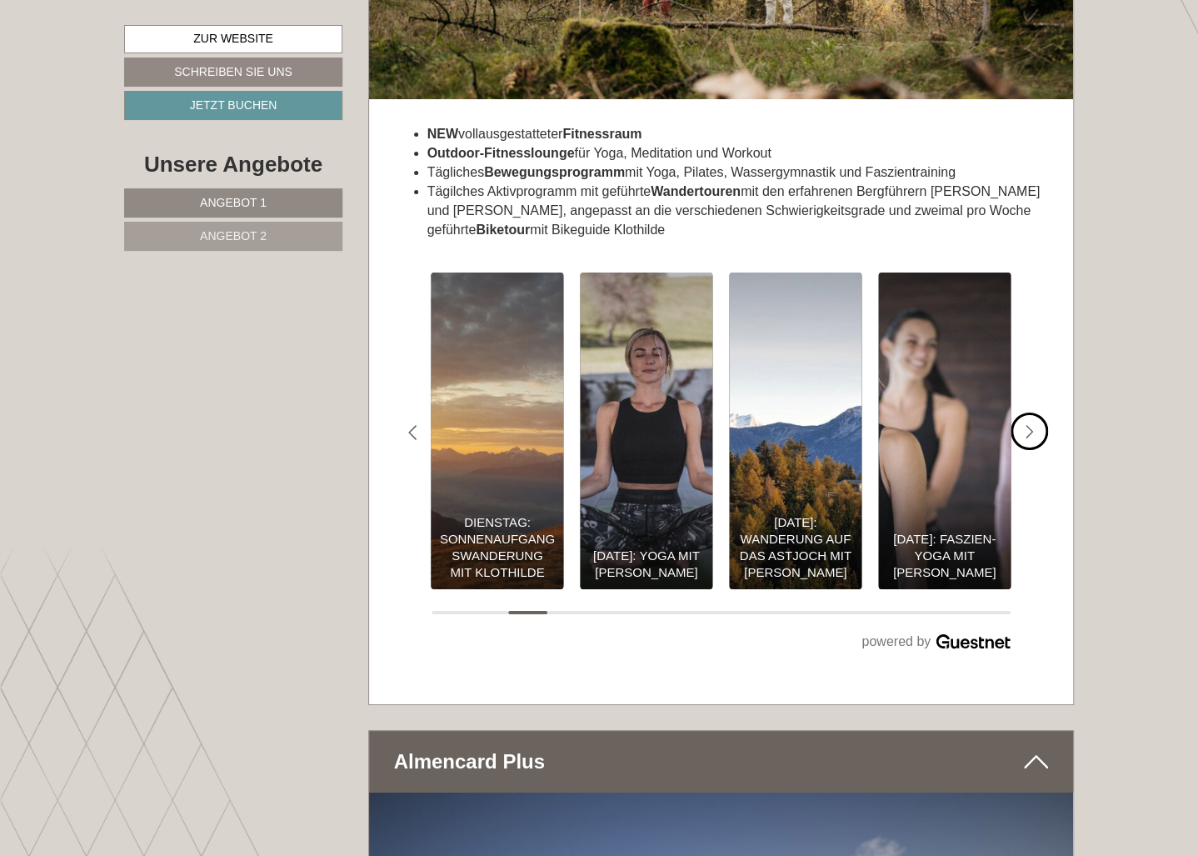
click at [497, 410] on img "Unser Wochenprogramm für Ihren Herbsturlaub 🍁 0€" at bounding box center [498, 431] width 146 height 348
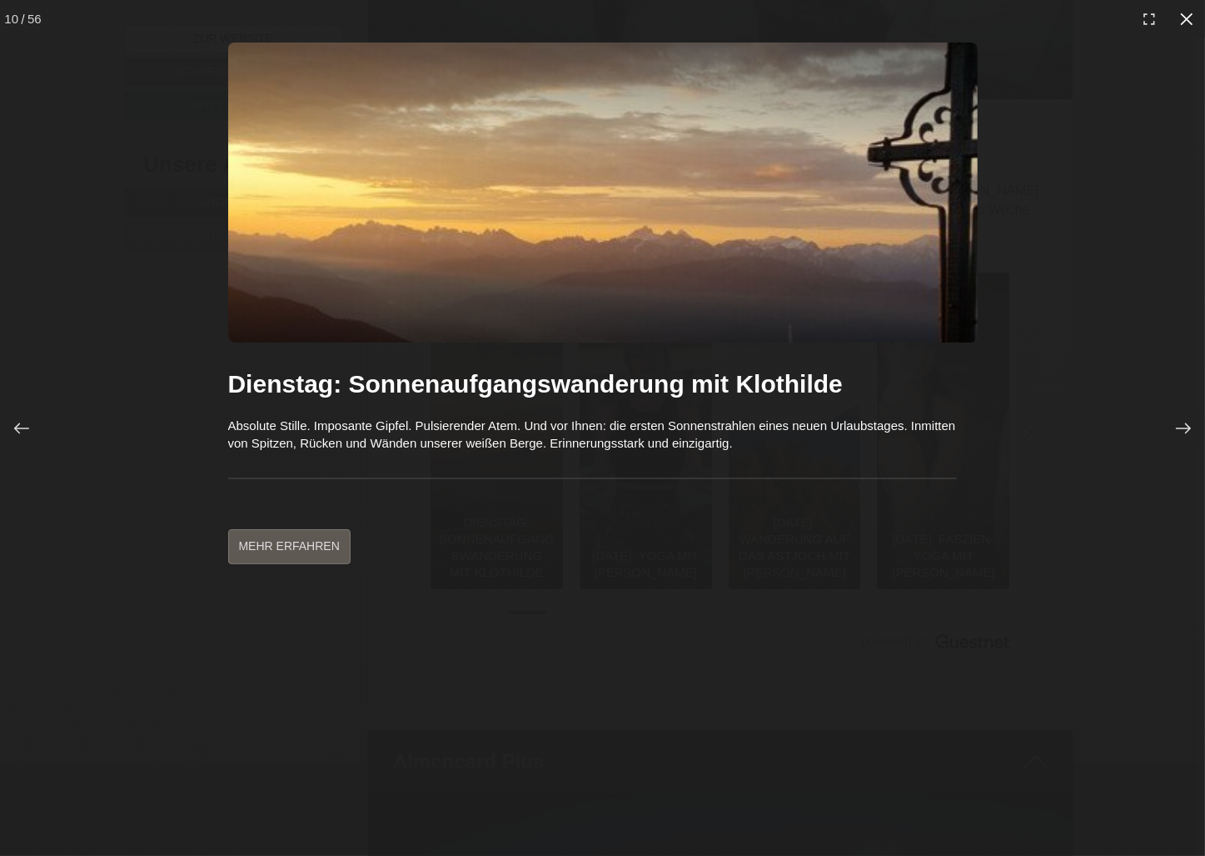
click at [1190, 12] on icon at bounding box center [1187, 19] width 17 height 17
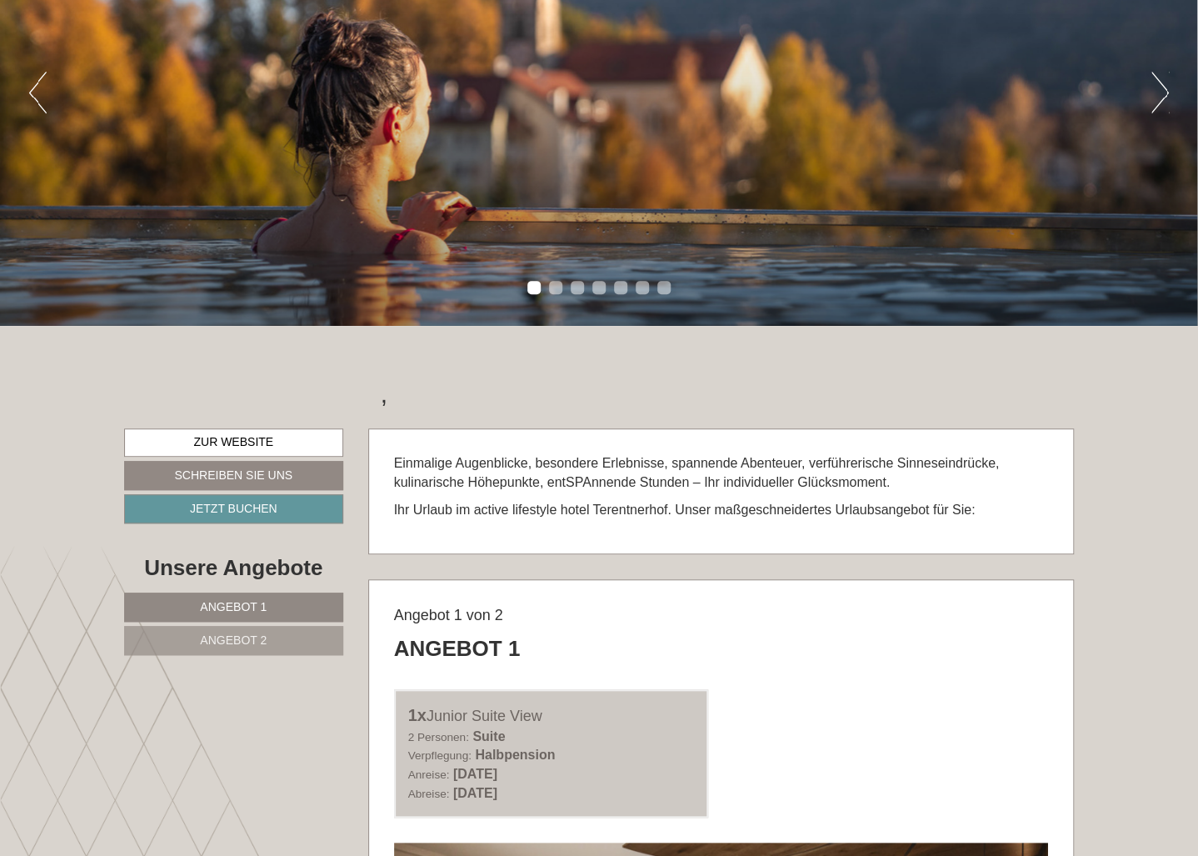
scroll to position [0, 0]
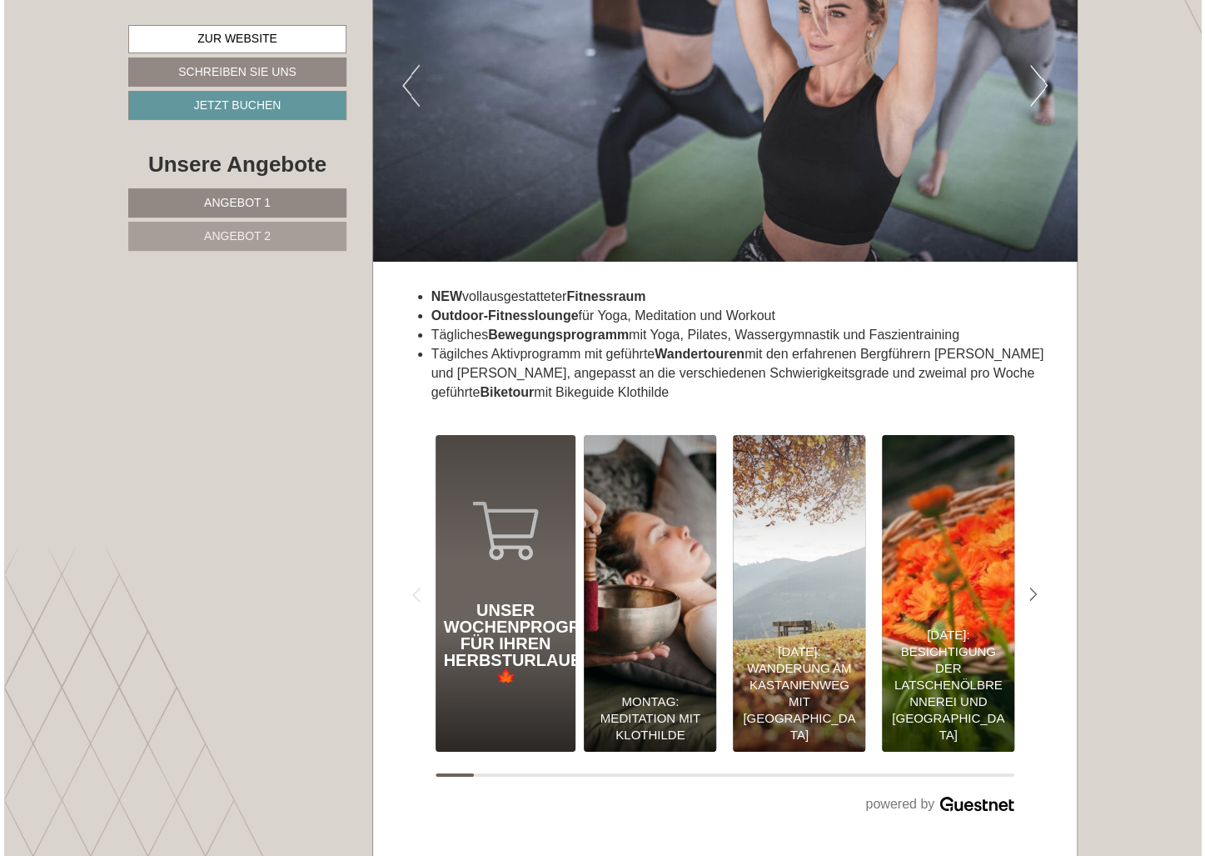
scroll to position [5465, 0]
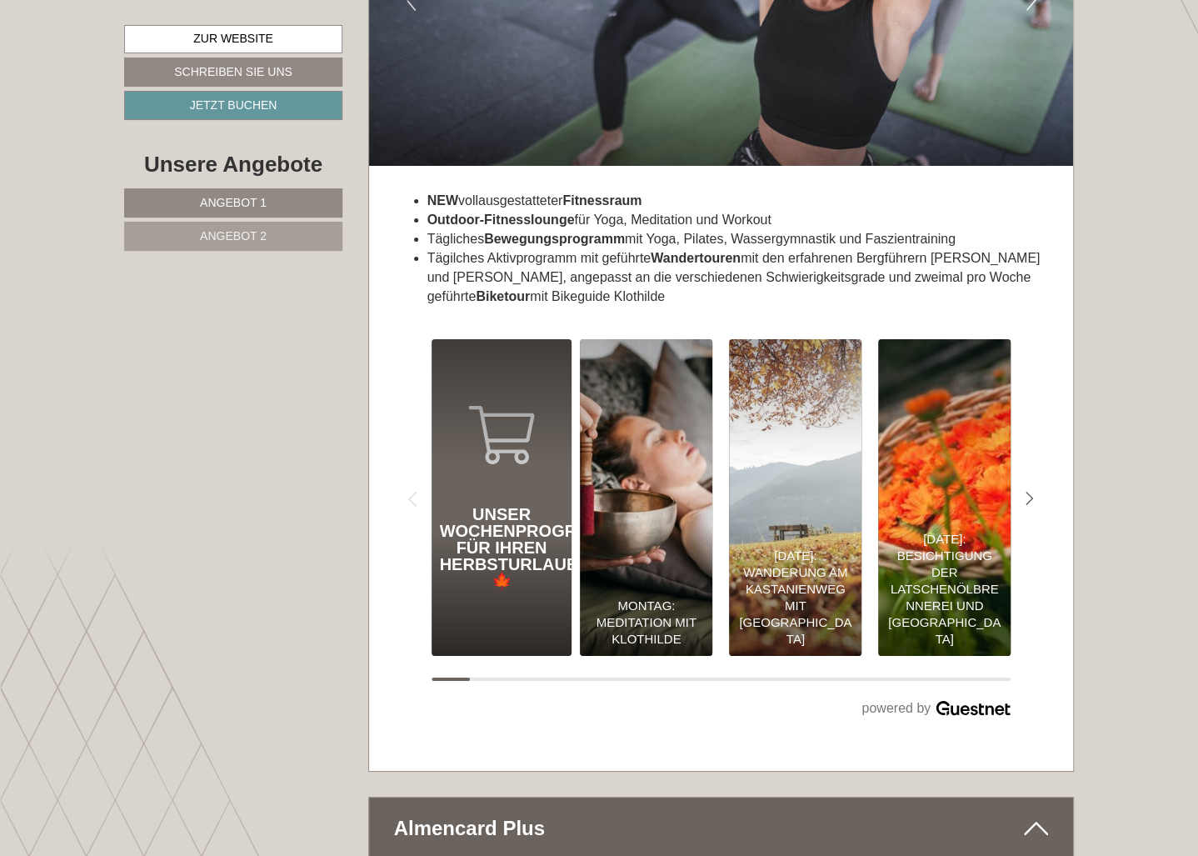
click at [498, 516] on div "Unser Wochenprogramm für Ihren Herbsturlaub 🍁" at bounding box center [502, 547] width 124 height 83
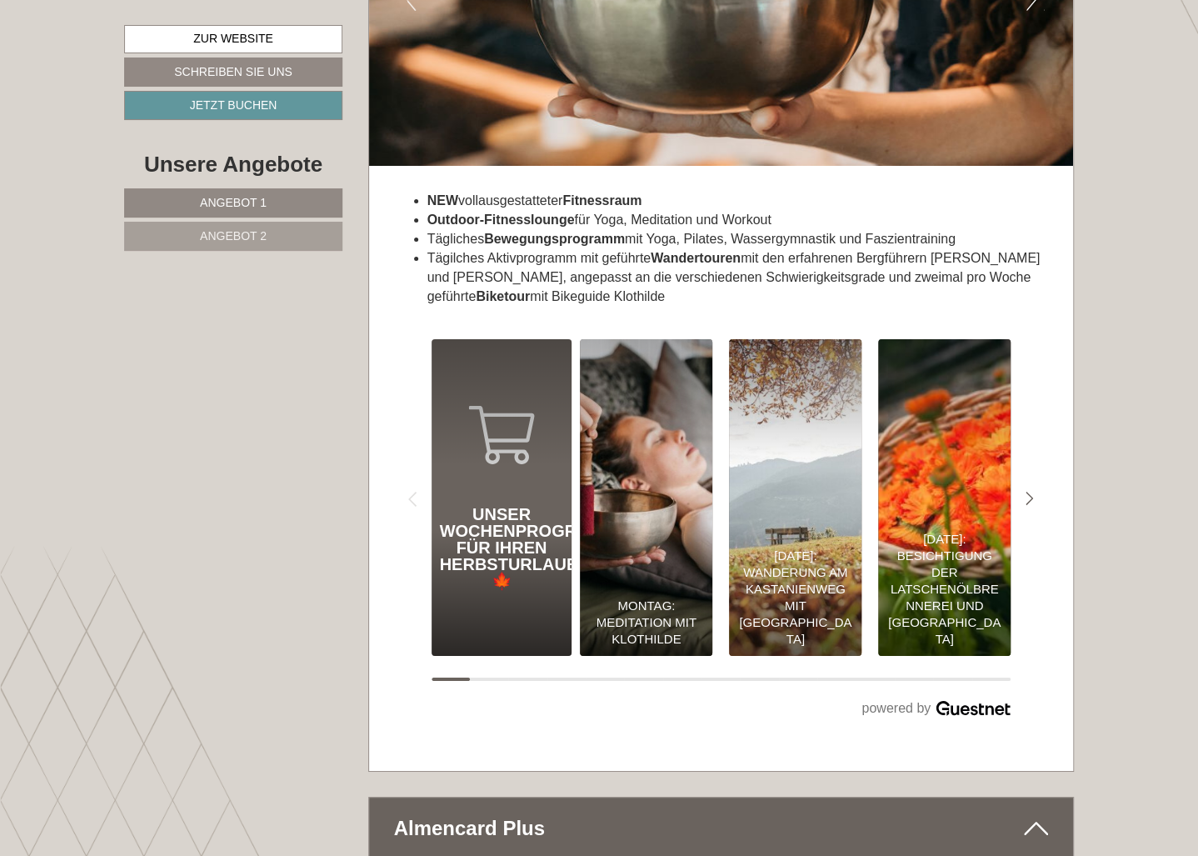
click at [808, 496] on img "Unser Wochenprogramm für Ihren Herbsturlaub 🍁 0€" at bounding box center [795, 497] width 146 height 348
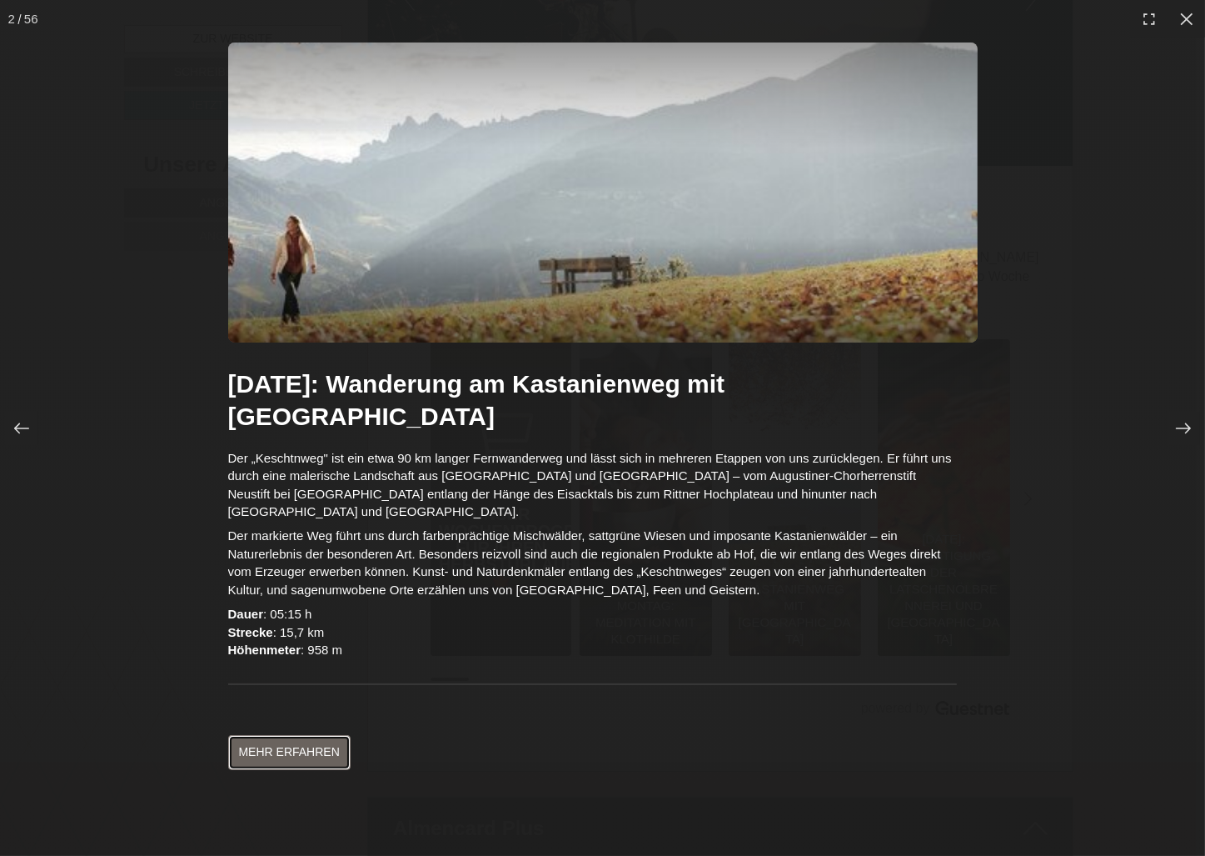
click at [302, 735] on link "Mehr erfahren" at bounding box center [289, 752] width 122 height 35
